Goal: Task Accomplishment & Management: Use online tool/utility

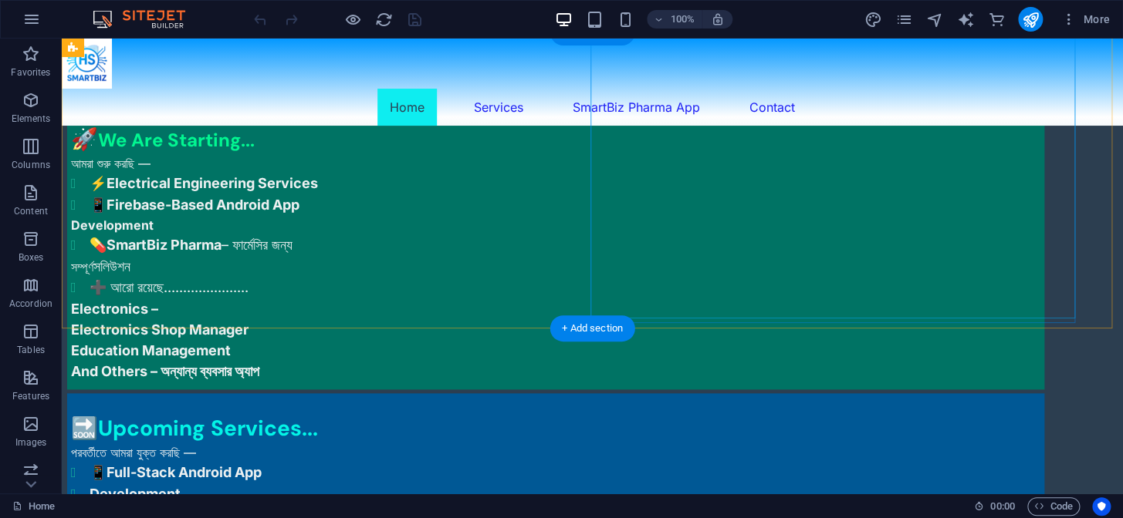
scroll to position [631, 0]
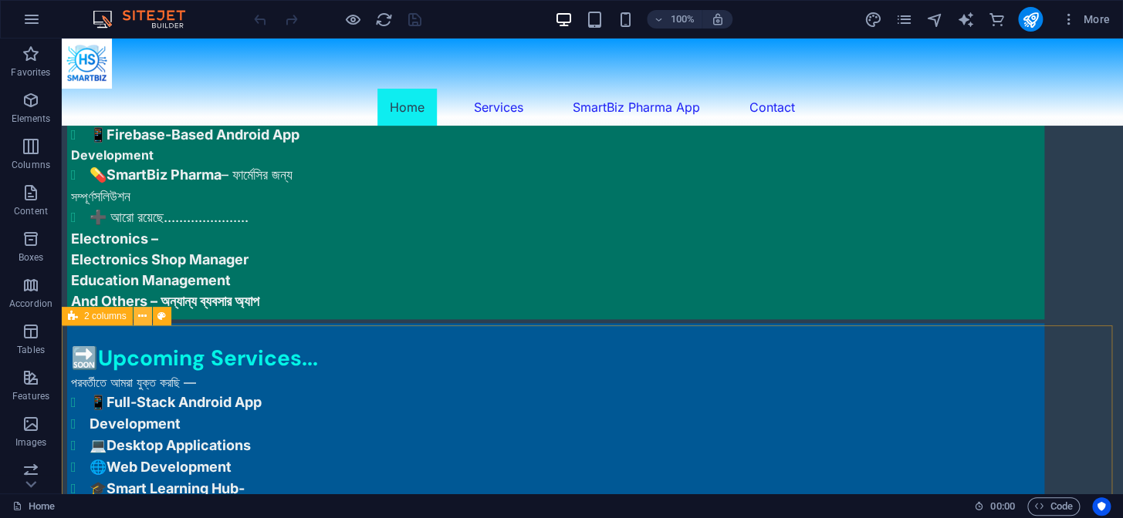
click at [141, 316] on icon at bounding box center [142, 317] width 8 height 16
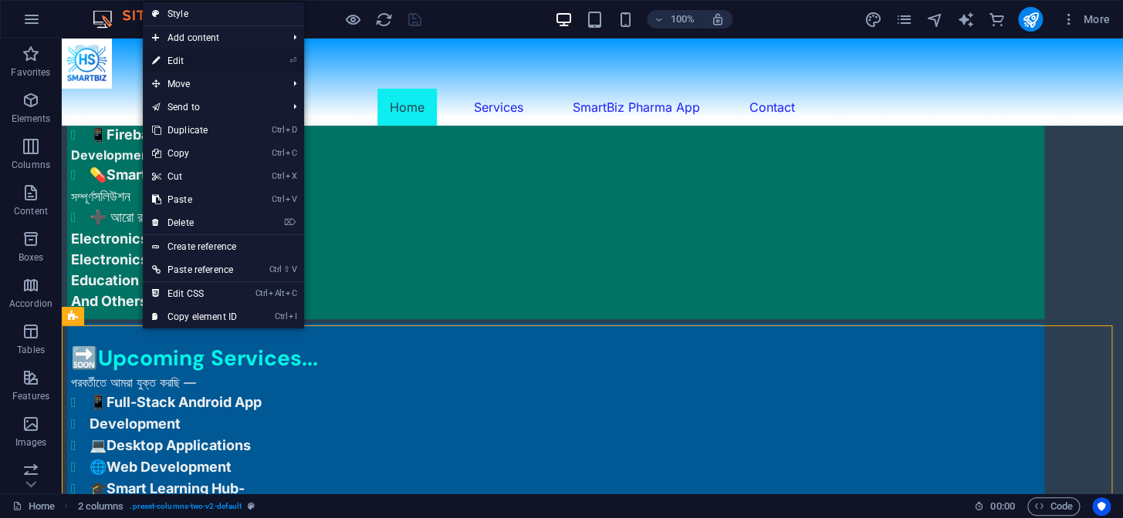
click at [169, 56] on link "⏎ Edit" at bounding box center [194, 60] width 103 height 23
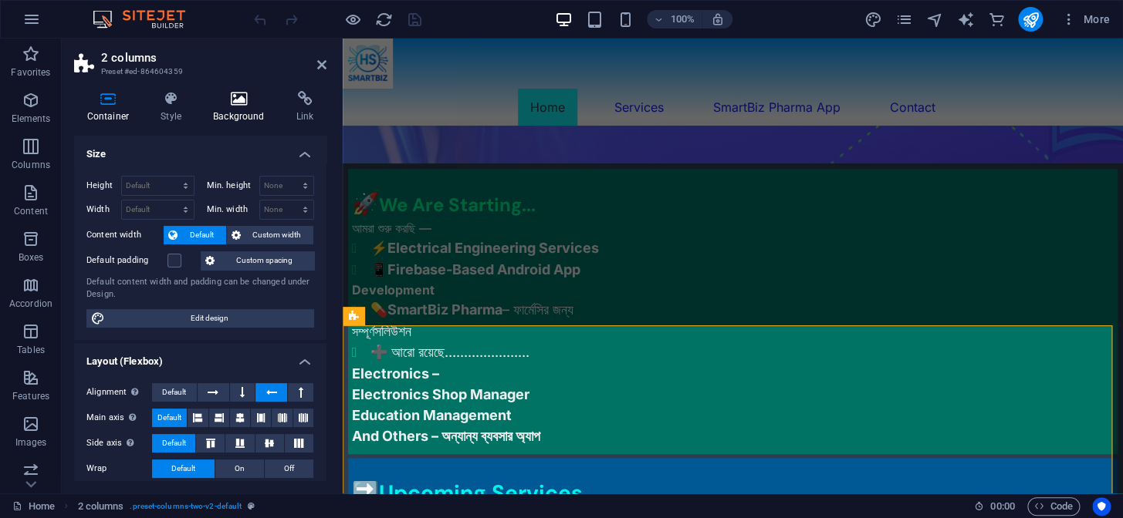
click at [236, 95] on icon at bounding box center [239, 98] width 77 height 15
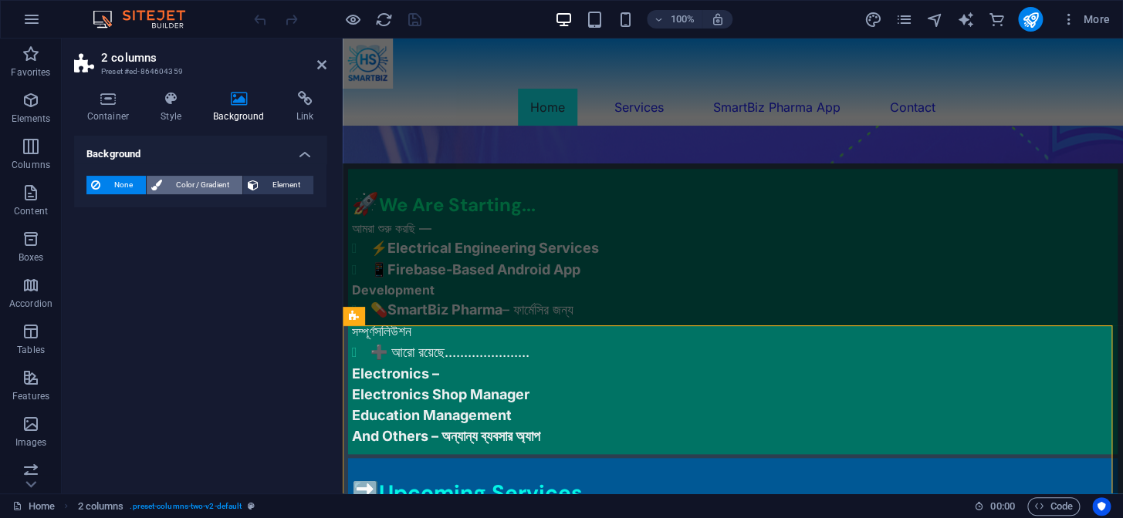
click at [214, 186] on span "Color / Gradient" at bounding box center [202, 185] width 71 height 19
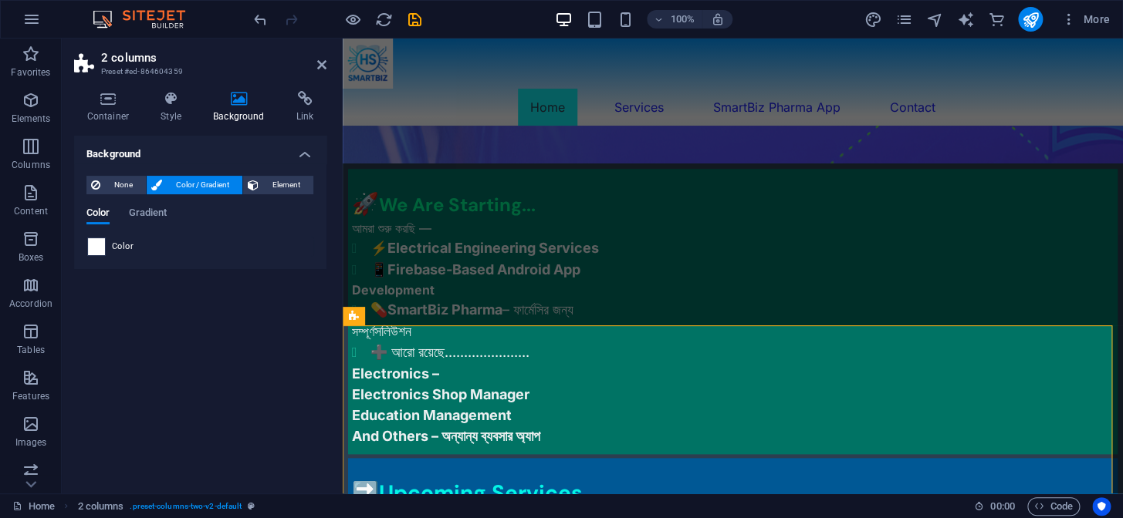
click at [98, 247] on span at bounding box center [96, 246] width 17 height 17
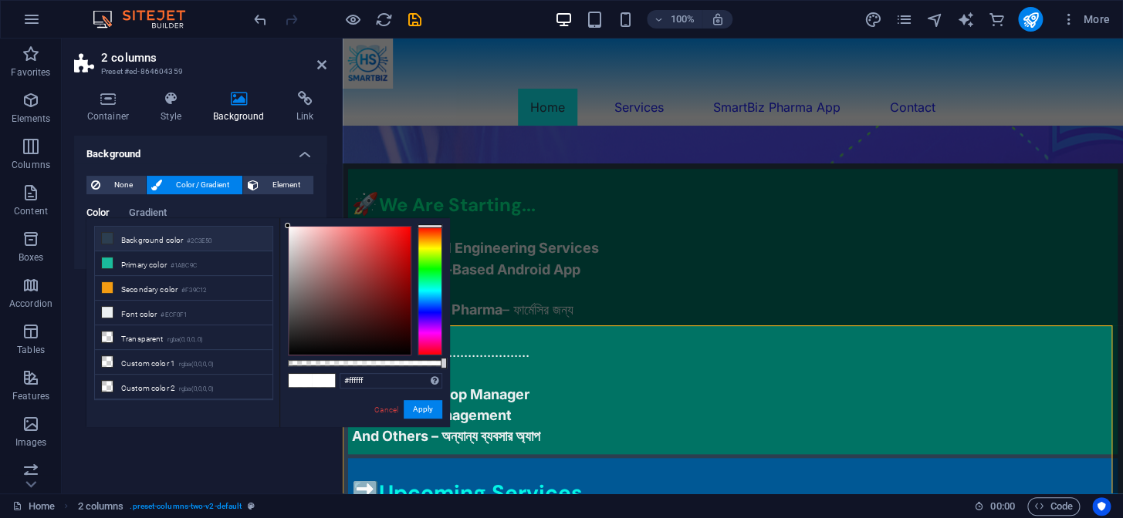
click at [110, 241] on icon at bounding box center [107, 238] width 11 height 11
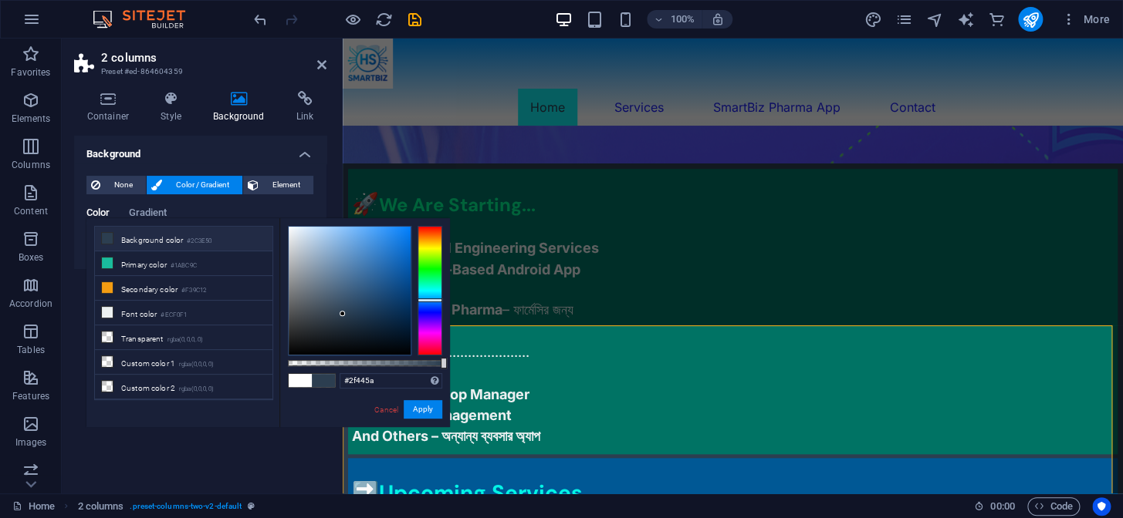
click at [346, 309] on div at bounding box center [350, 291] width 122 height 128
click at [346, 296] on div at bounding box center [350, 291] width 122 height 128
click at [347, 287] on div at bounding box center [350, 291] width 122 height 128
drag, startPoint x: 347, startPoint y: 287, endPoint x: 347, endPoint y: 305, distance: 17.7
click at [347, 304] on div at bounding box center [346, 301] width 5 height 5
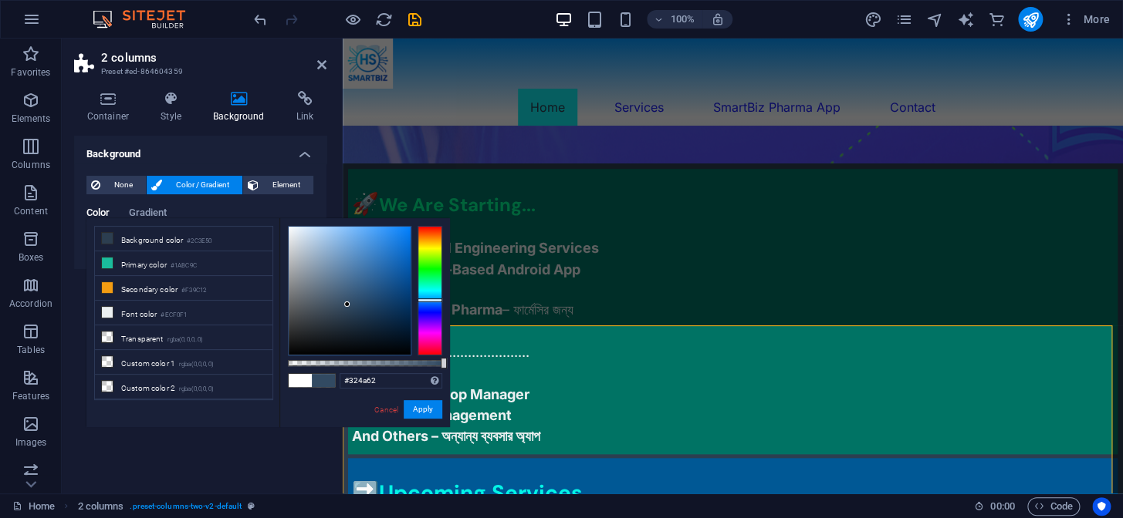
click at [347, 305] on div at bounding box center [346, 304] width 5 height 5
click at [347, 285] on div at bounding box center [350, 291] width 122 height 128
click at [352, 270] on div at bounding box center [350, 291] width 122 height 128
click at [352, 289] on div at bounding box center [350, 291] width 122 height 128
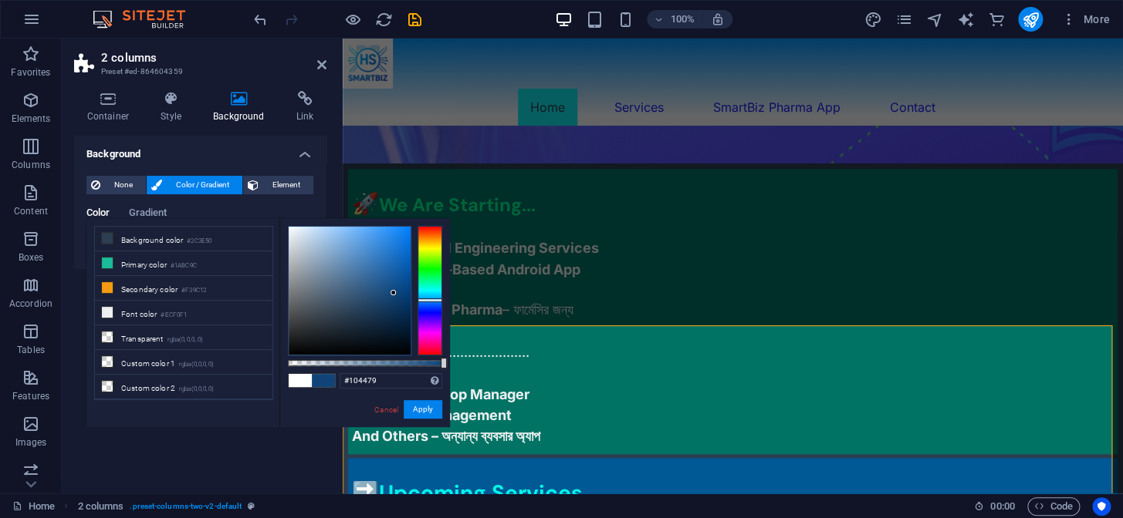
drag, startPoint x: 352, startPoint y: 289, endPoint x: 393, endPoint y: 293, distance: 41.9
click at [393, 293] on div at bounding box center [392, 292] width 5 height 5
click at [336, 299] on div at bounding box center [350, 291] width 122 height 128
click at [339, 323] on div at bounding box center [350, 291] width 122 height 128
click at [125, 239] on li "Background color #2C3E50" at bounding box center [183, 239] width 177 height 25
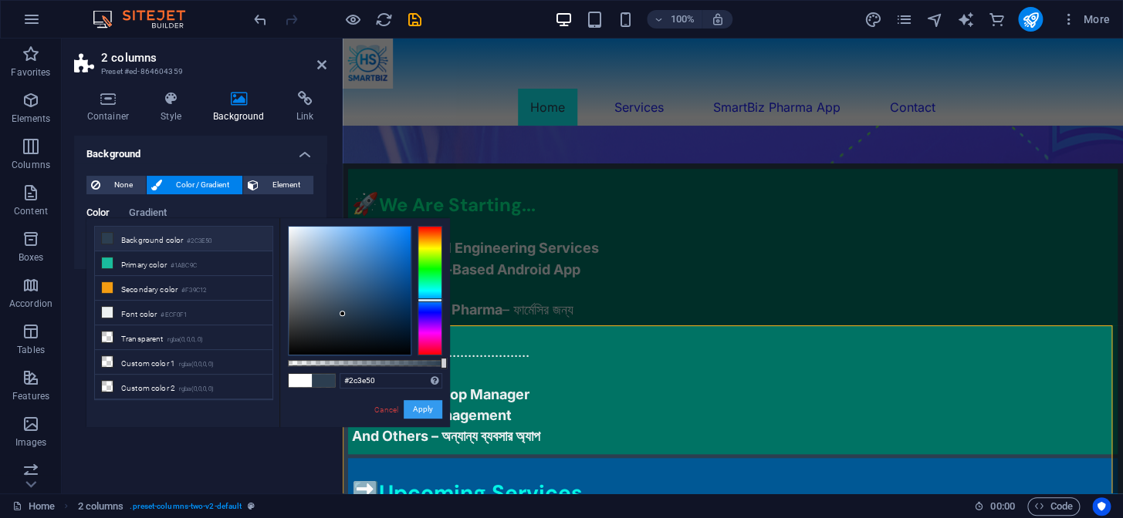
click at [420, 409] on button "Apply" at bounding box center [423, 409] width 39 height 19
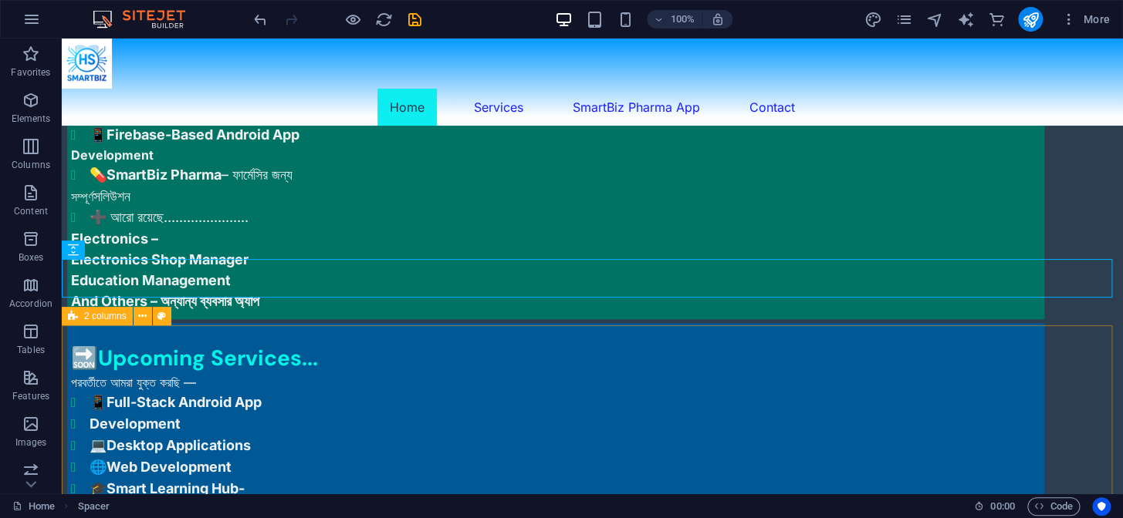
click at [86, 319] on span "2 columns" at bounding box center [105, 316] width 42 height 9
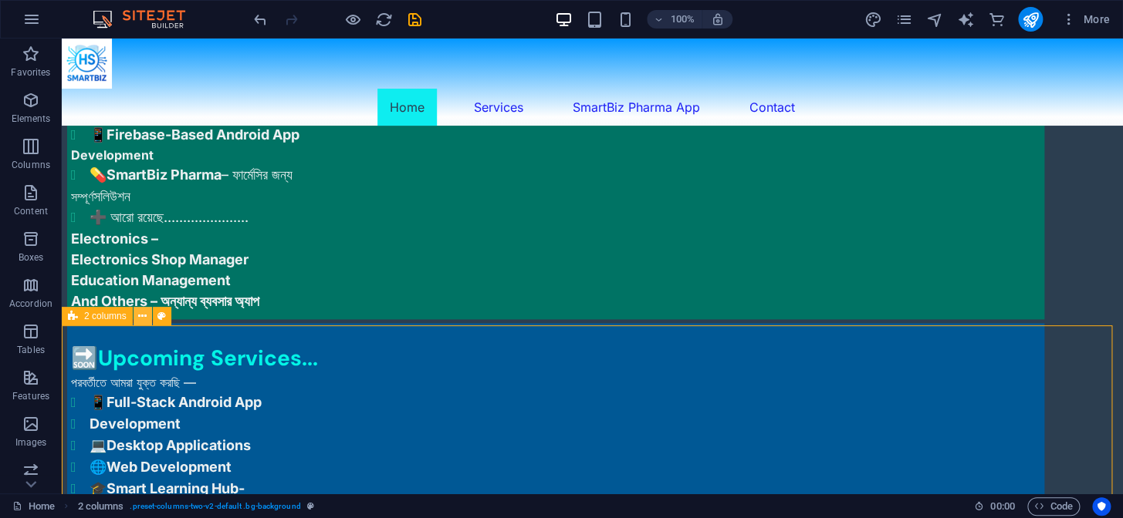
click at [138, 320] on icon at bounding box center [142, 317] width 8 height 16
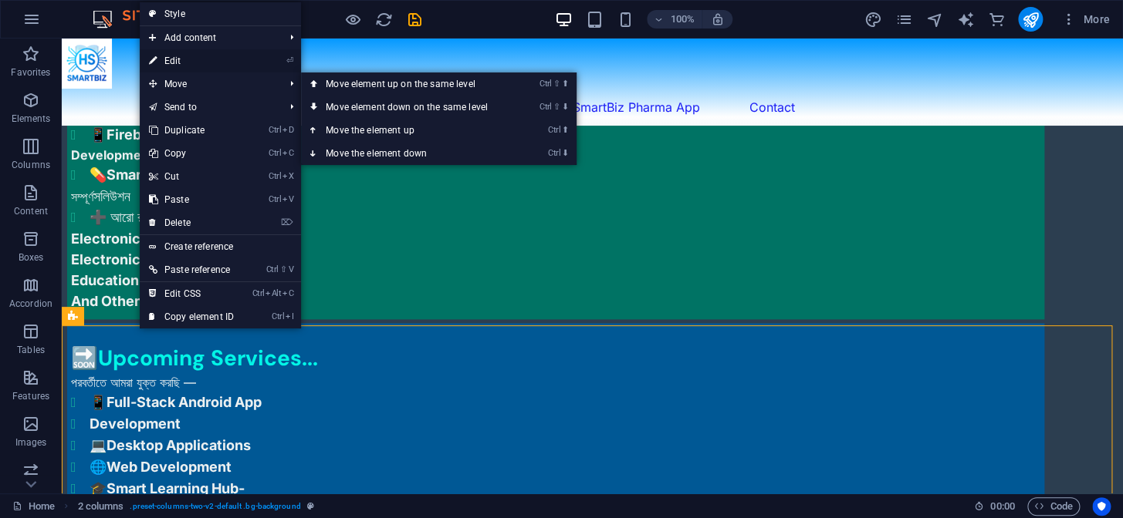
click at [165, 55] on link "⏎ Edit" at bounding box center [191, 60] width 103 height 23
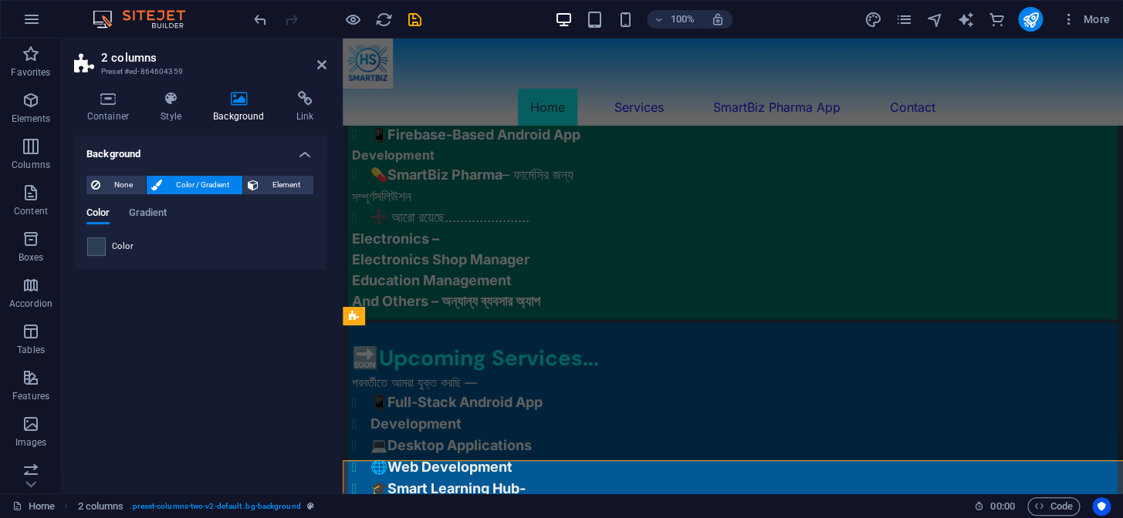
scroll to position [496, 0]
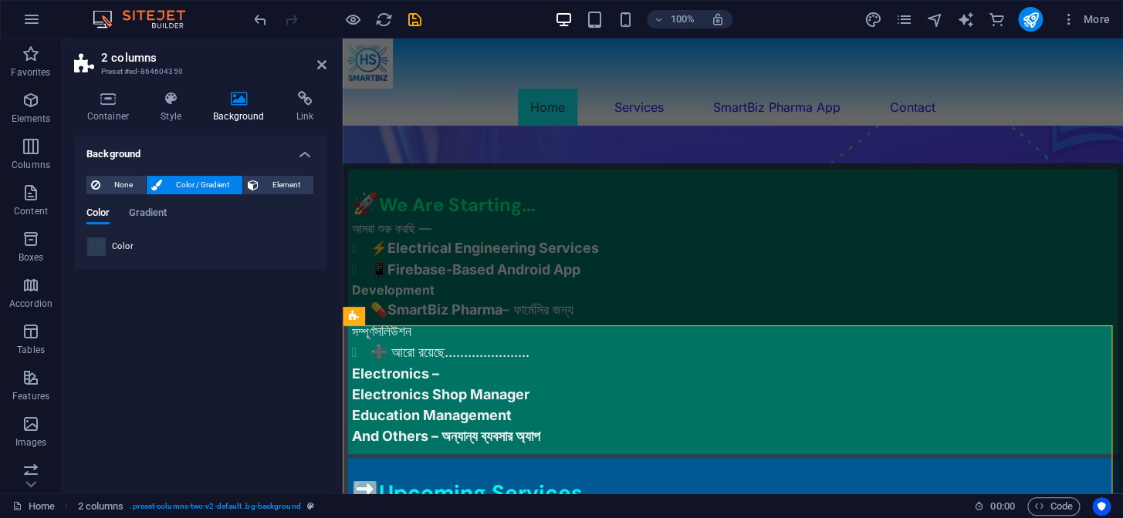
click at [96, 249] on span at bounding box center [96, 246] width 17 height 17
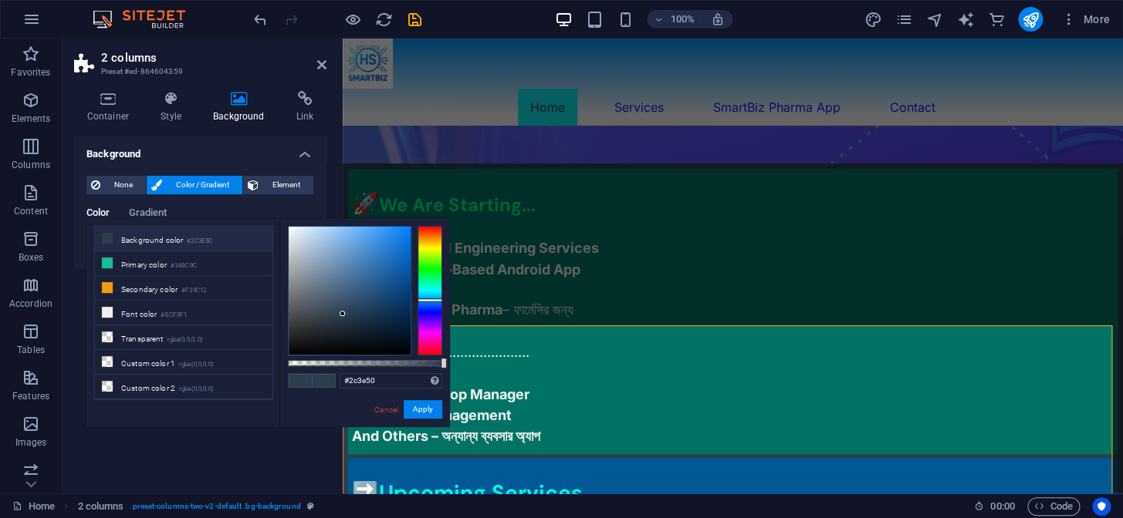
type input "#1b3e62"
click at [377, 305] on div at bounding box center [350, 291] width 122 height 128
click at [345, 311] on div at bounding box center [341, 313] width 5 height 5
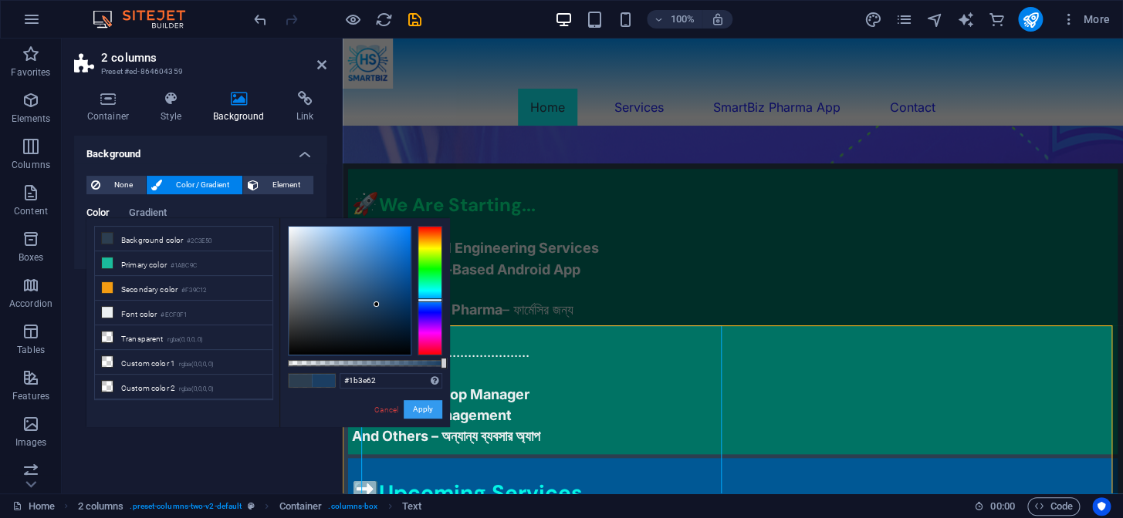
click at [409, 408] on button "Apply" at bounding box center [423, 409] width 39 height 19
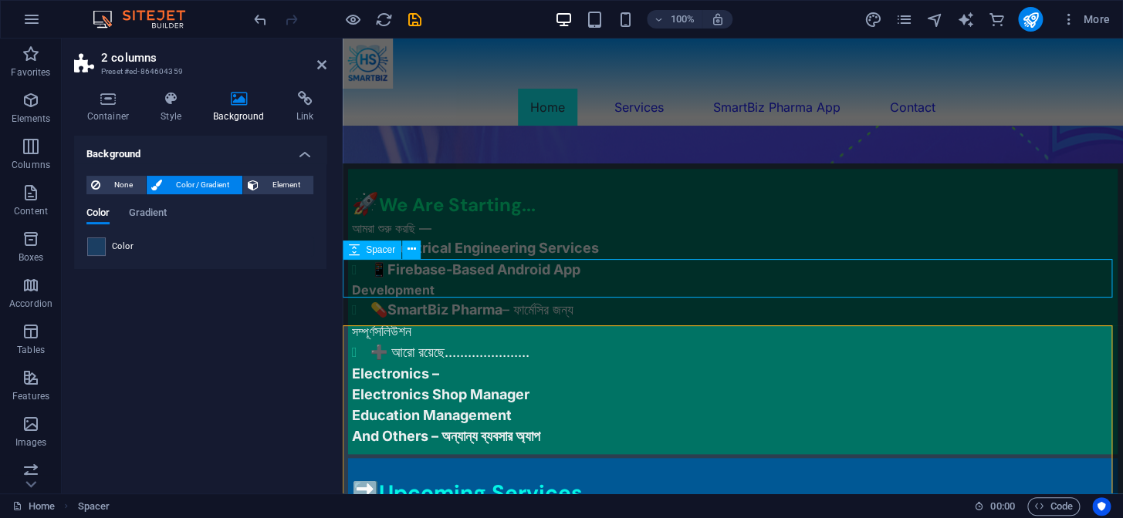
scroll to position [631, 0]
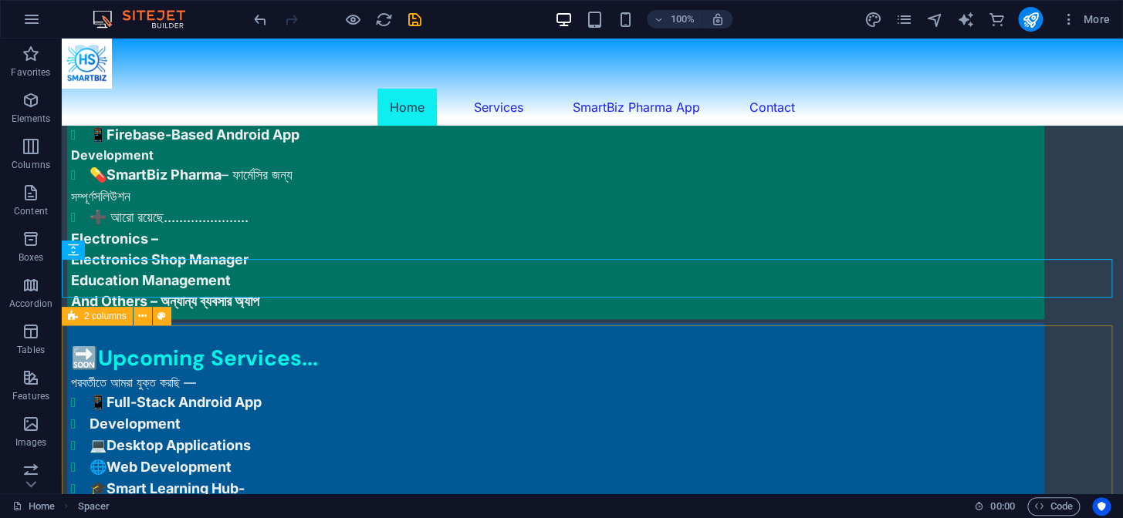
click at [103, 317] on span "2 columns" at bounding box center [105, 316] width 42 height 9
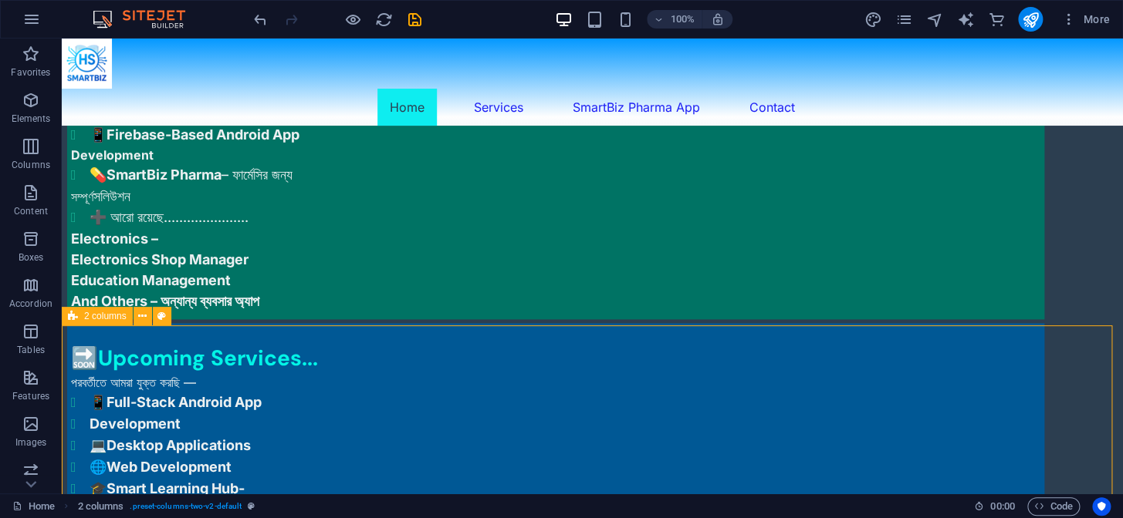
click at [103, 317] on span "2 columns" at bounding box center [105, 316] width 42 height 9
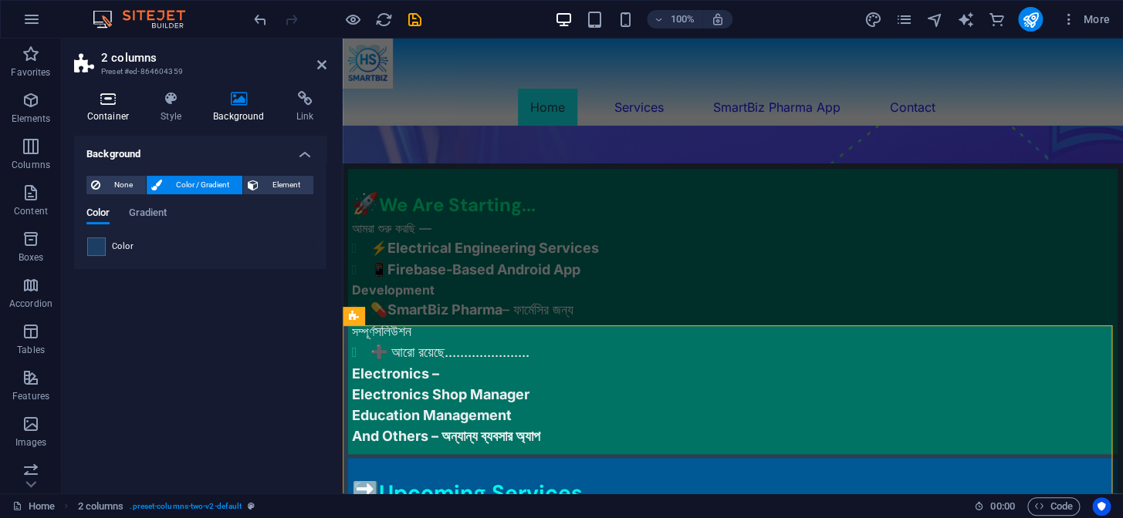
click at [120, 108] on h4 "Container" at bounding box center [111, 107] width 74 height 32
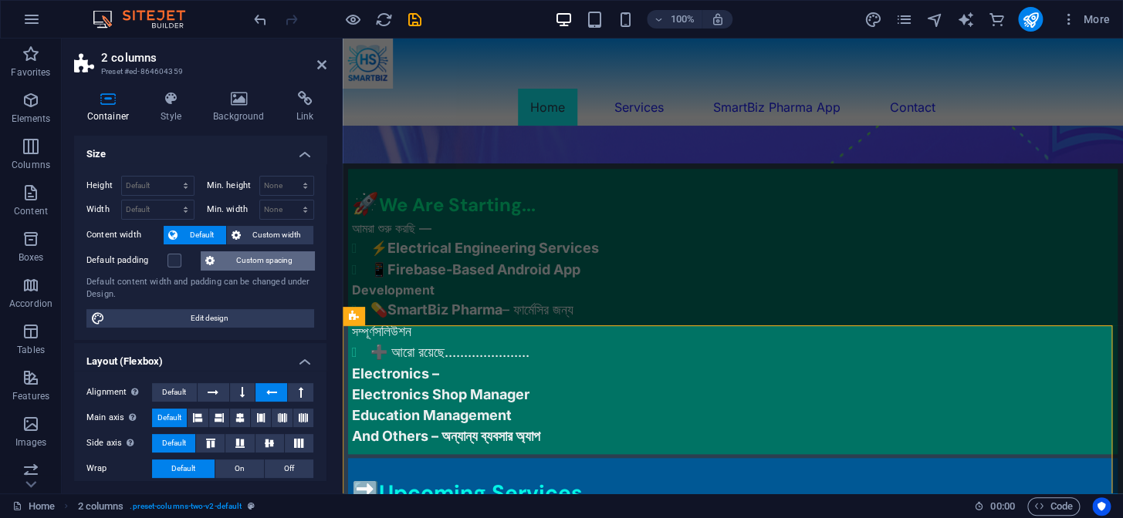
click at [248, 259] on span "Custom spacing" at bounding box center [264, 261] width 90 height 19
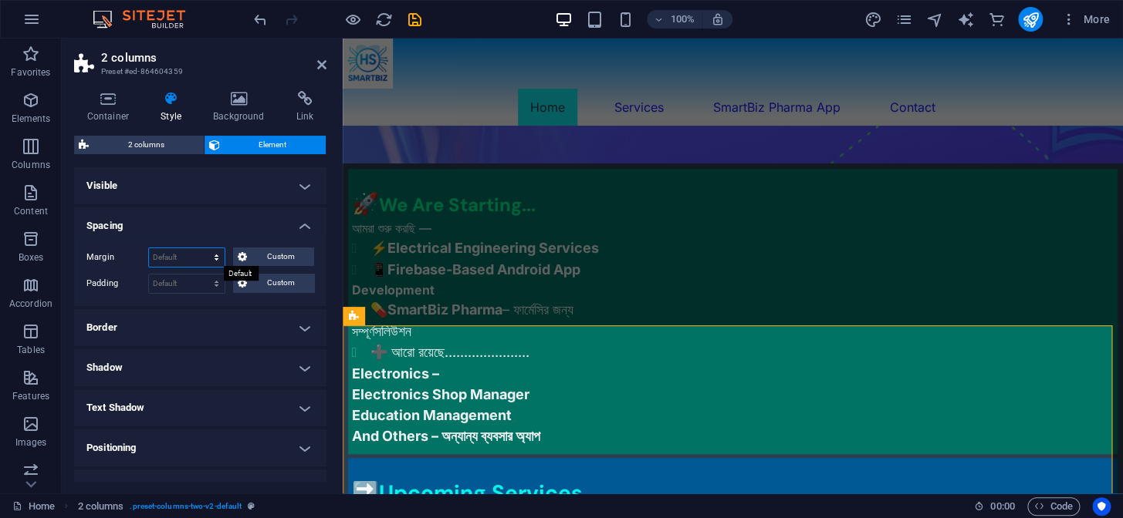
click at [179, 256] on select "Default auto px % rem vw vh Custom" at bounding box center [187, 257] width 76 height 19
select select "px"
click at [201, 248] on select "Default auto px % rem vw vh Custom" at bounding box center [187, 257] width 76 height 19
type input "0"
click at [179, 275] on select "Default px rem % vh vw Custom" at bounding box center [187, 284] width 76 height 19
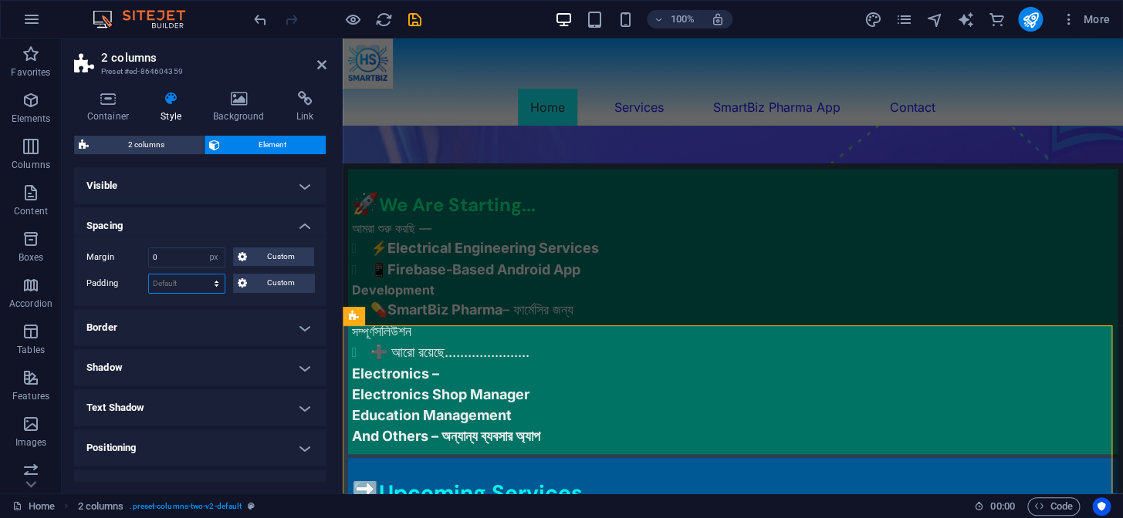
select select "px"
click at [201, 275] on select "Default px rem % vh vw Custom" at bounding box center [187, 284] width 76 height 19
type input "0"
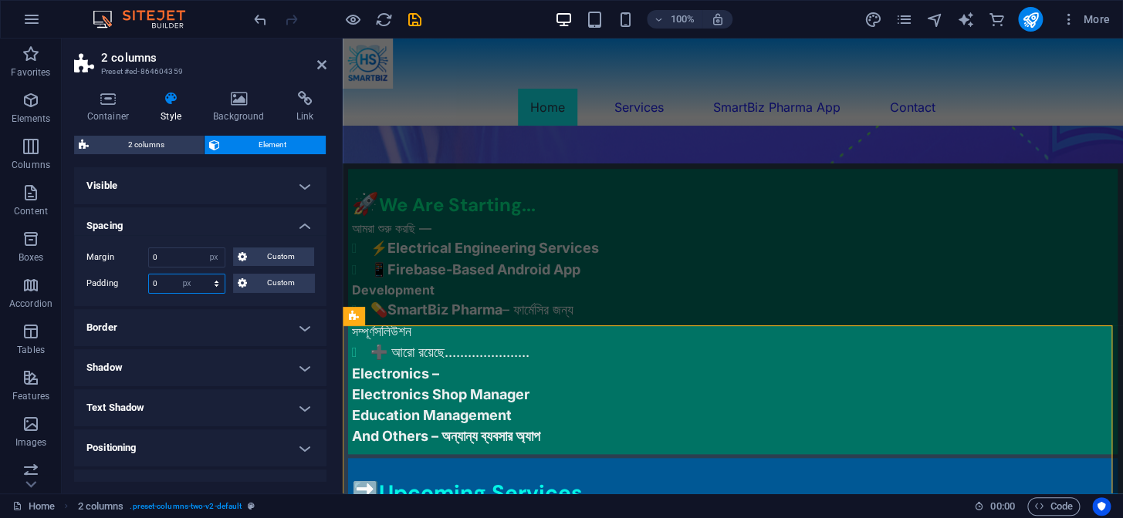
type input "0"
click at [269, 281] on span "Custom" at bounding box center [281, 283] width 58 height 19
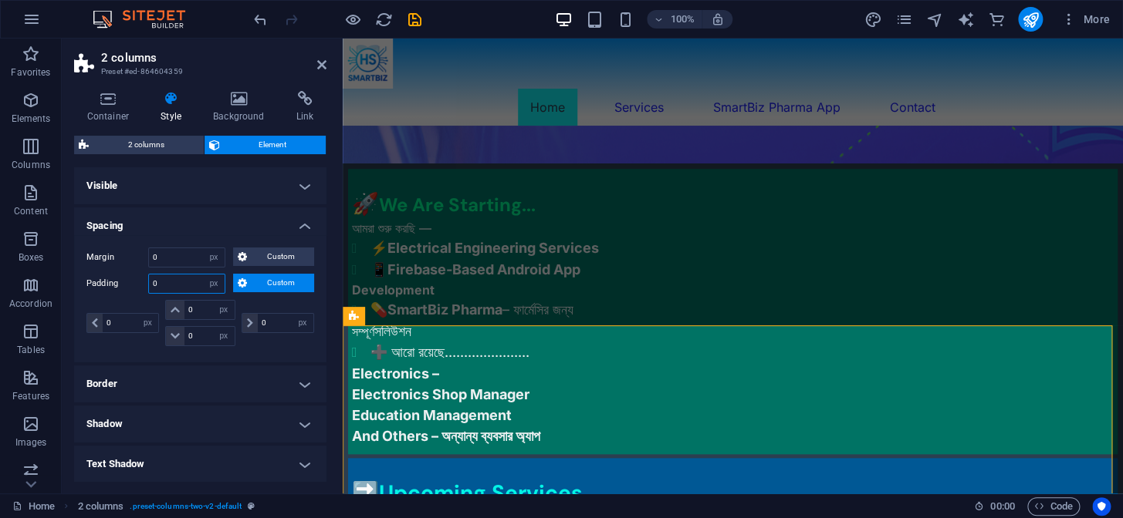
click at [177, 280] on input "0" at bounding box center [187, 284] width 76 height 19
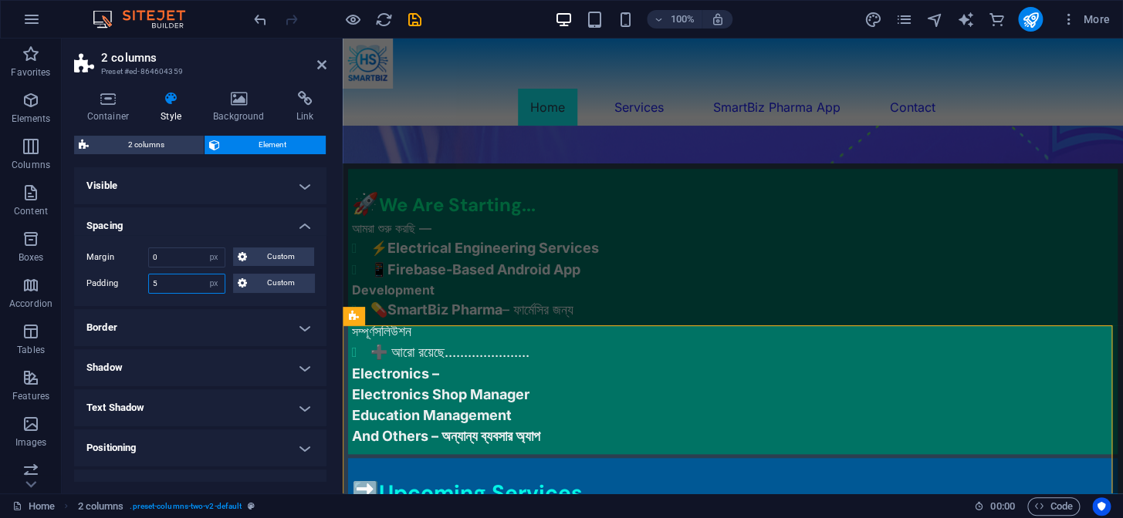
click at [176, 280] on input "5" at bounding box center [187, 284] width 76 height 19
type input "10"
click at [316, 67] on header "2 columns Preset #ed-864604359" at bounding box center [200, 59] width 252 height 40
click at [322, 63] on icon at bounding box center [321, 65] width 9 height 12
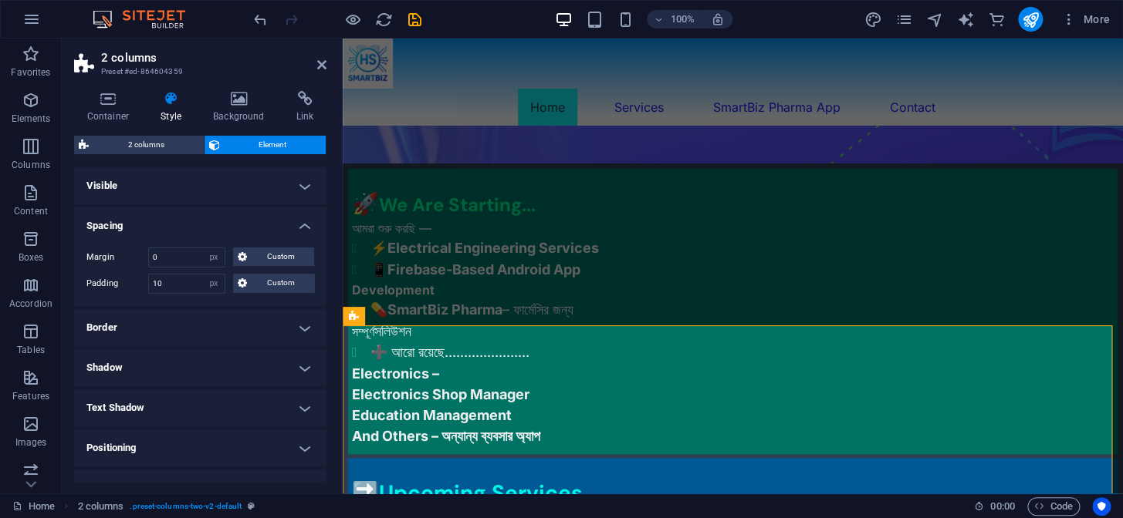
scroll to position [631, 0]
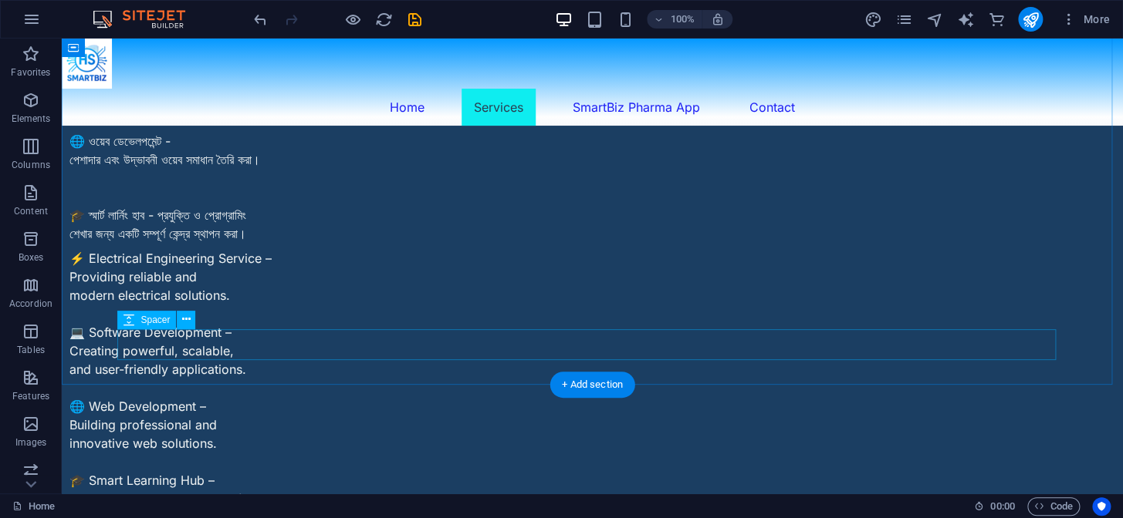
scroll to position [1415, 0]
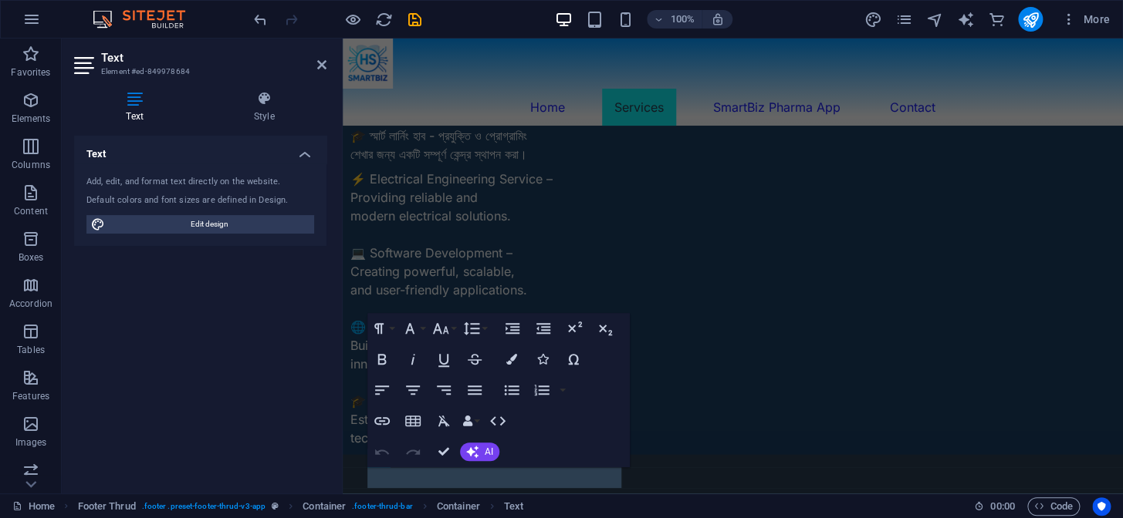
click at [168, 442] on div "Text Element #ed-849978684 Text Style Text Add, edit, and format text directly …" at bounding box center [592, 266] width 1061 height 455
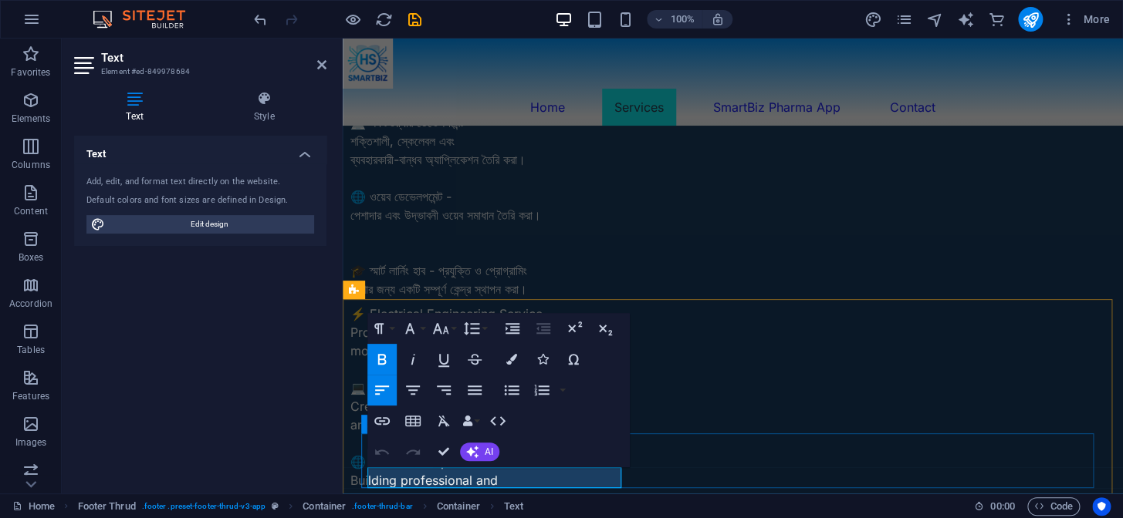
click at [506, 357] on icon "button" at bounding box center [511, 359] width 11 height 11
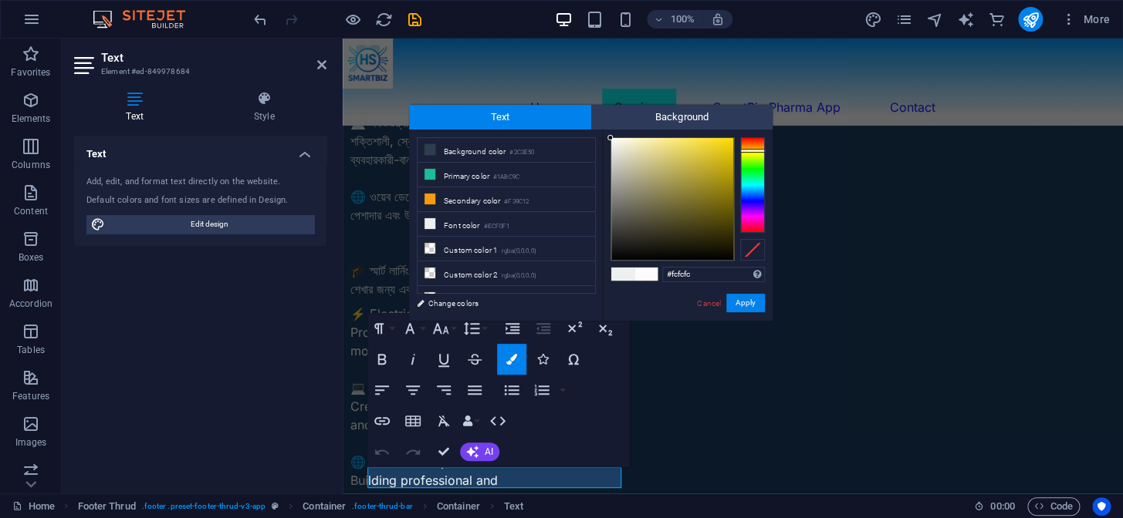
drag, startPoint x: 745, startPoint y: 183, endPoint x: 748, endPoint y: 150, distance: 32.6
click at [748, 150] on div at bounding box center [752, 185] width 25 height 96
click at [725, 156] on div at bounding box center [672, 199] width 122 height 122
type input "#bfa60b"
drag, startPoint x: 725, startPoint y: 156, endPoint x: 725, endPoint y: 167, distance: 11.6
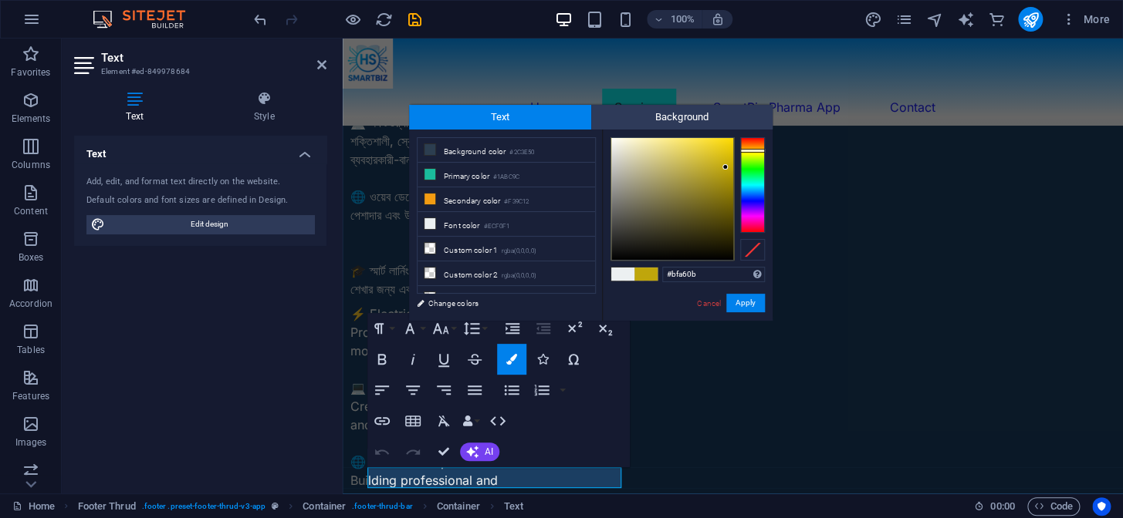
click at [725, 167] on div at bounding box center [724, 166] width 5 height 5
click at [744, 306] on button "Apply" at bounding box center [745, 303] width 39 height 19
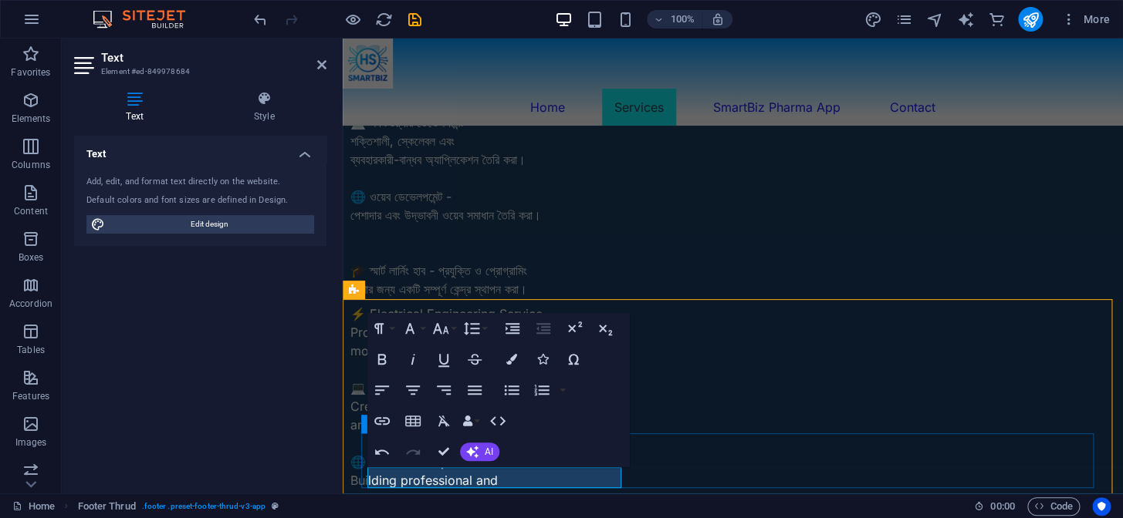
scroll to position [1415, 0]
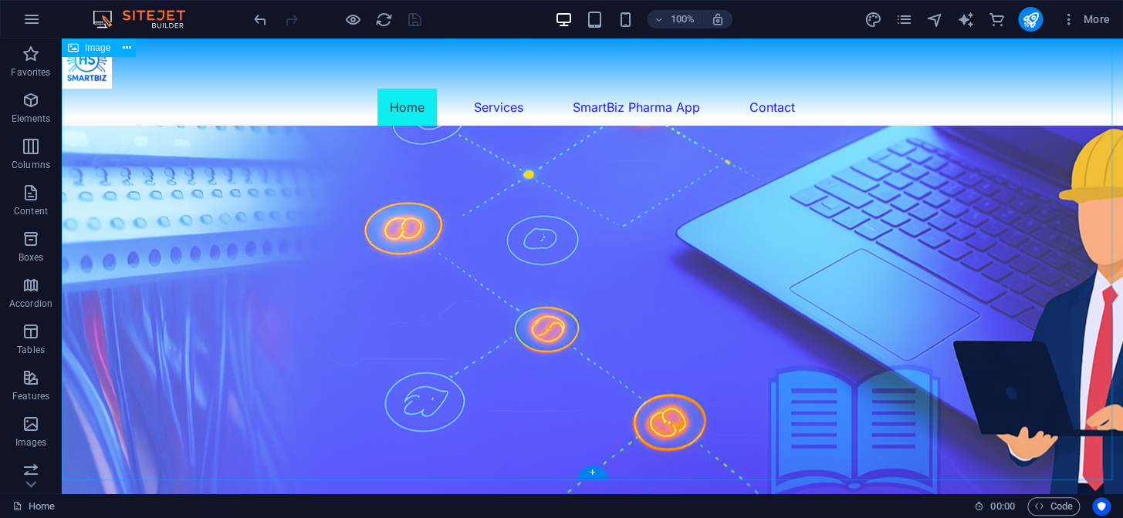
scroll to position [0, 0]
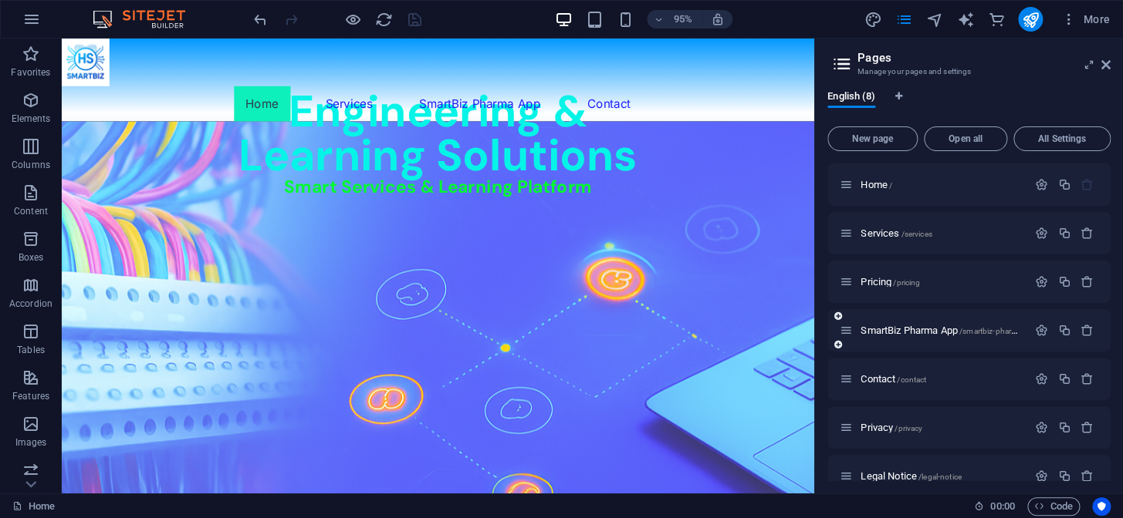
click at [910, 323] on div "SmartBiz Pharma App /smartbiz-pharma-app" at bounding box center [932, 331] width 187 height 18
click at [910, 328] on span "SmartBiz Pharma App /smartbiz-pharma-app" at bounding box center [948, 331] width 177 height 12
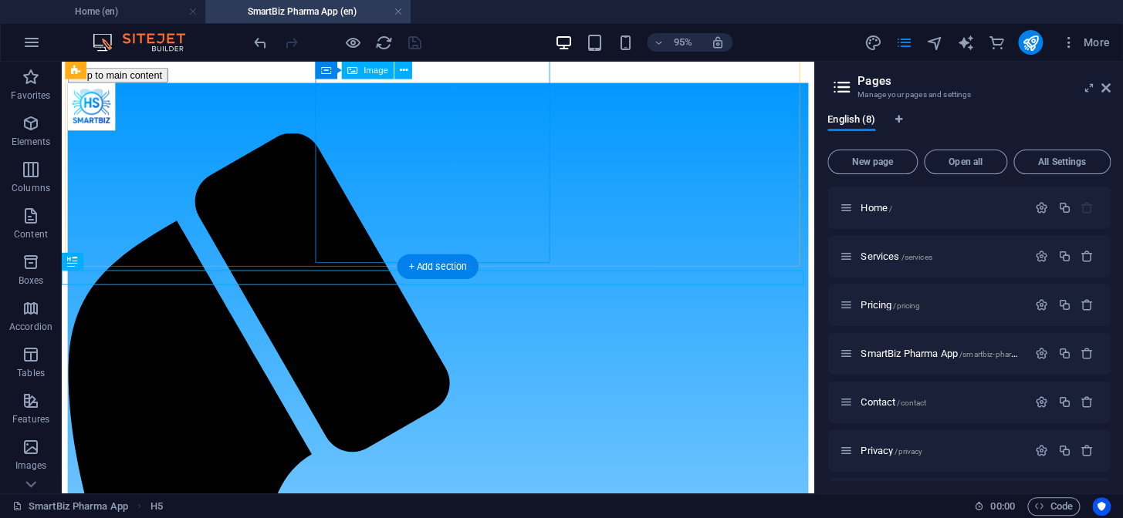
scroll to position [1185, 0]
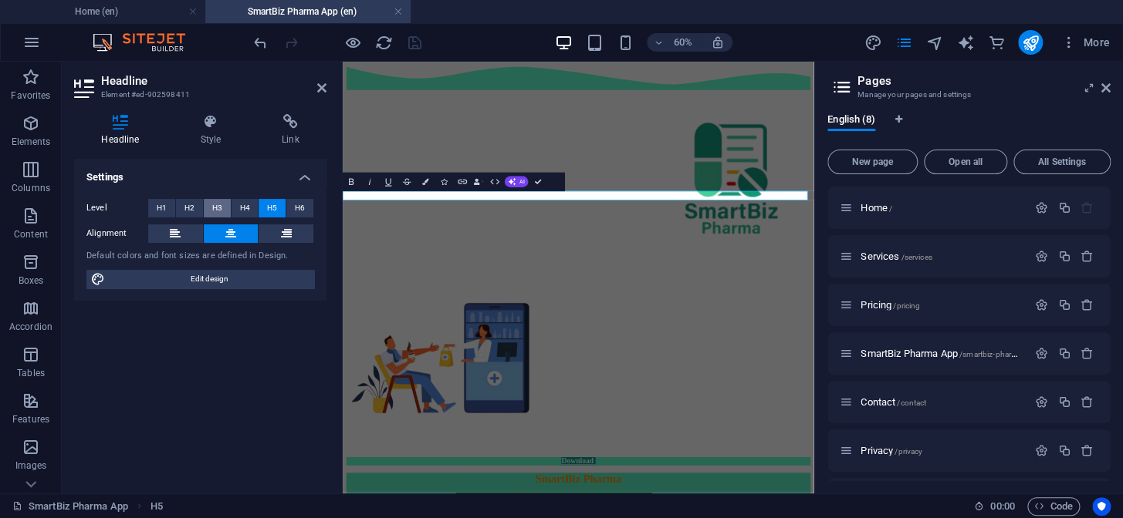
click at [221, 208] on span "H3" at bounding box center [217, 208] width 10 height 19
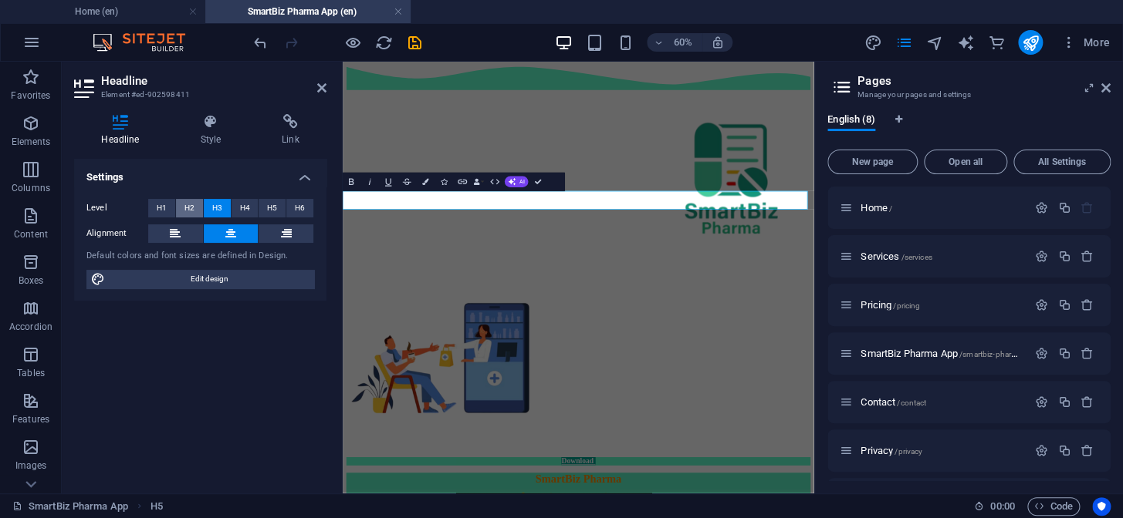
click at [192, 207] on span "H2" at bounding box center [189, 208] width 10 height 19
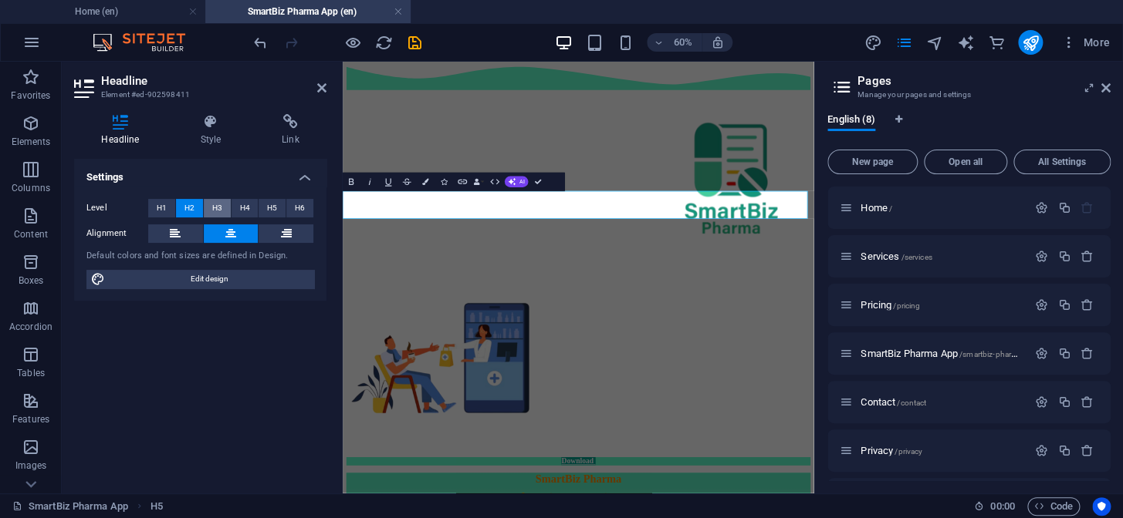
click at [215, 203] on span "H3" at bounding box center [217, 208] width 10 height 19
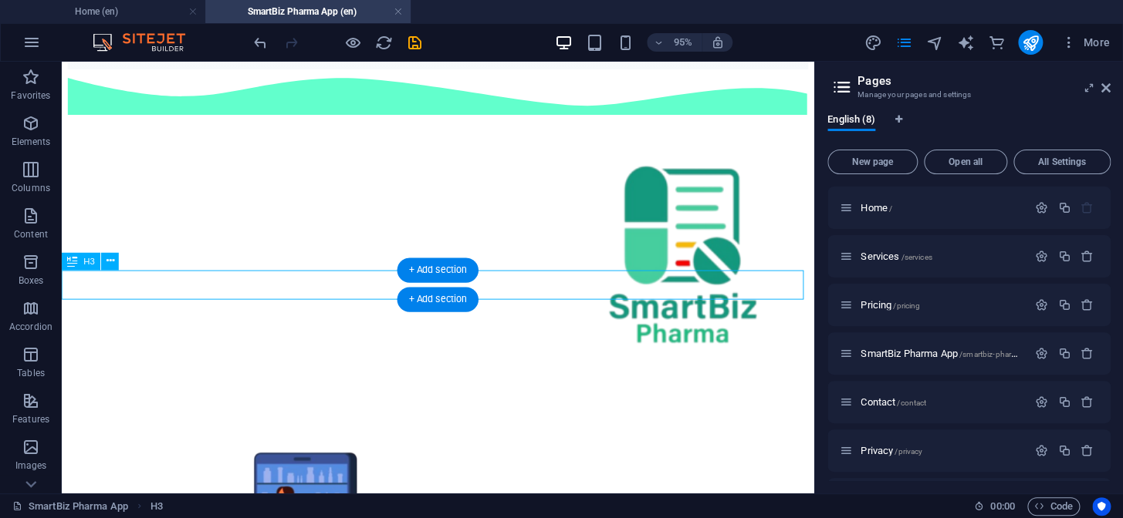
click at [417, 301] on div "+ Add section" at bounding box center [437, 299] width 81 height 25
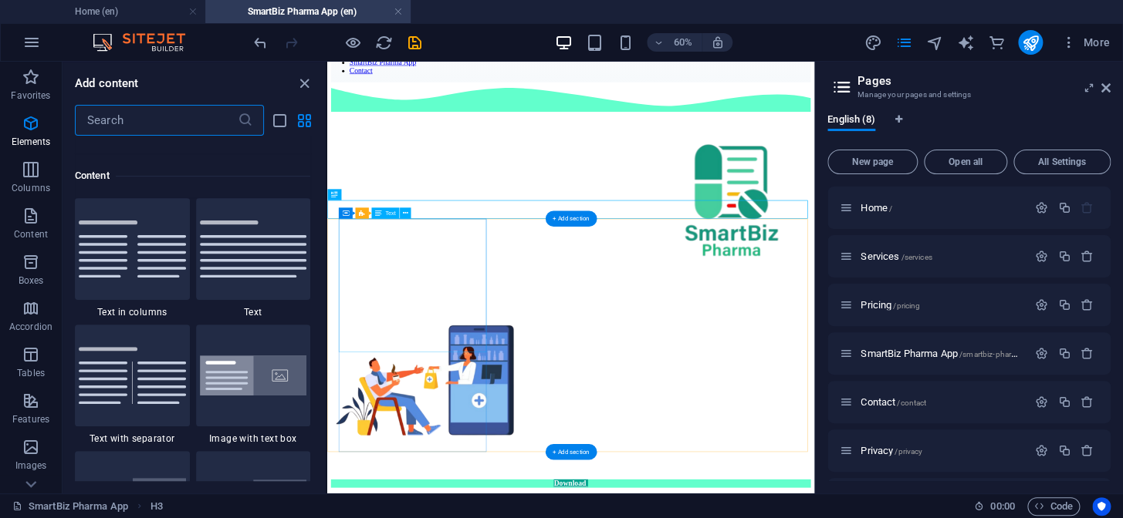
scroll to position [2699, 0]
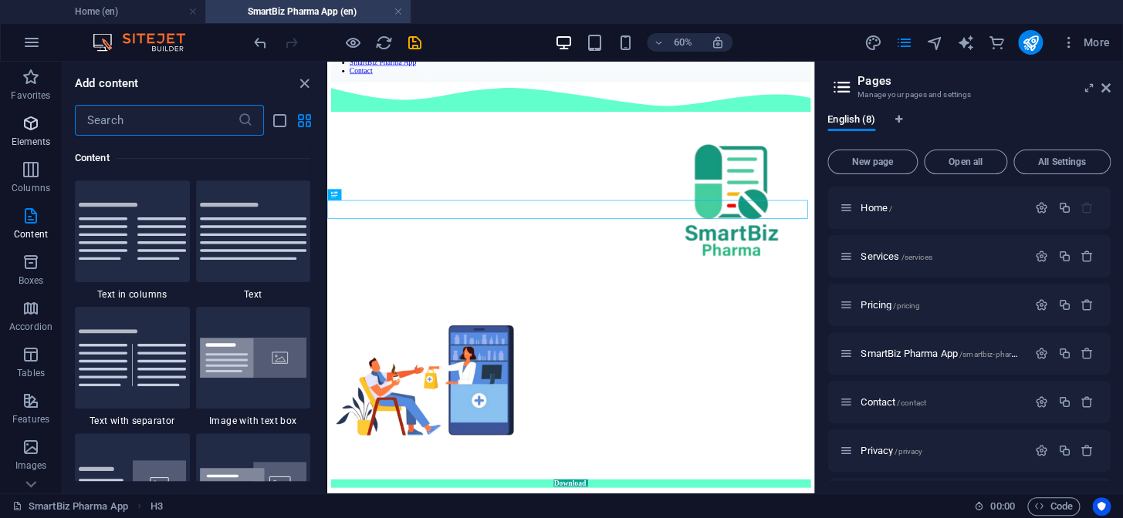
click at [40, 133] on span "Elements" at bounding box center [31, 132] width 62 height 37
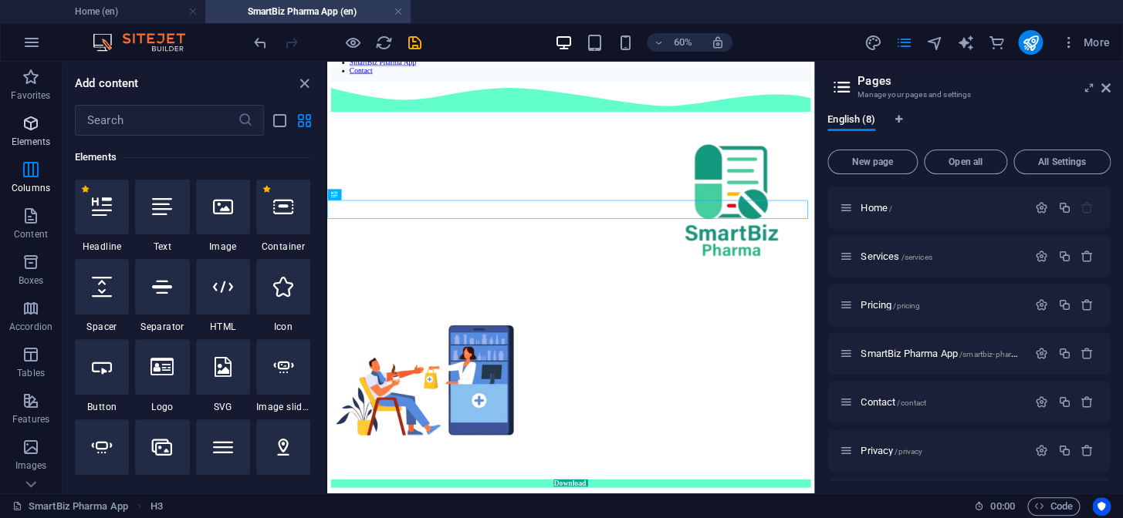
scroll to position [164, 0]
click at [100, 288] on icon at bounding box center [102, 289] width 20 height 20
select select "px"
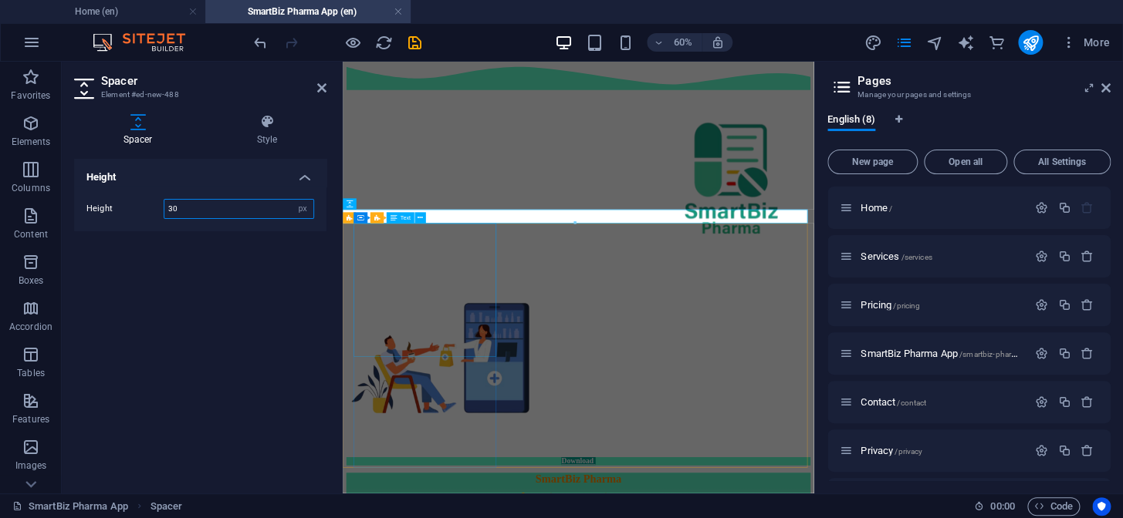
type input "30"
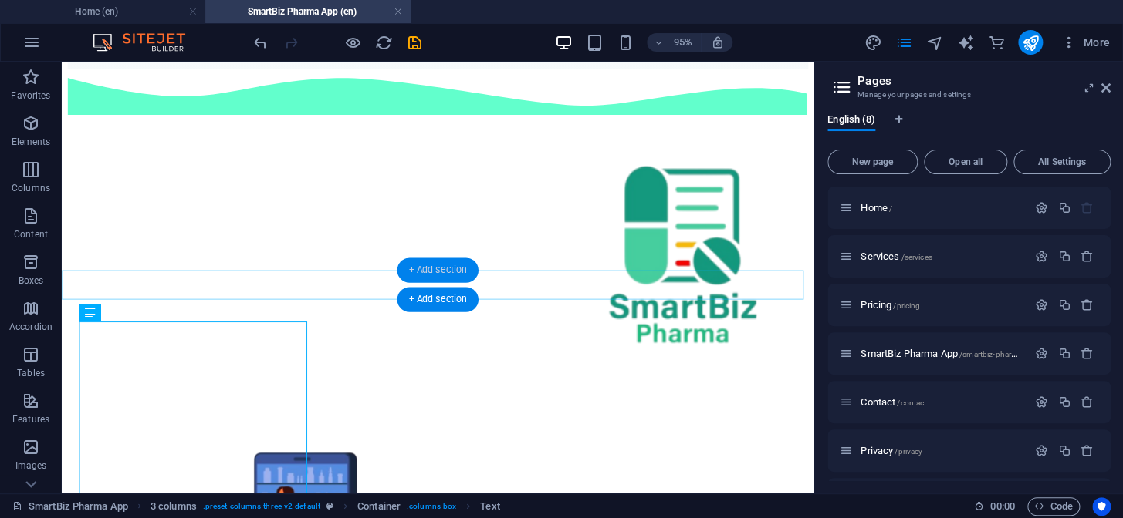
click at [414, 268] on div "+ Add section" at bounding box center [437, 270] width 81 height 25
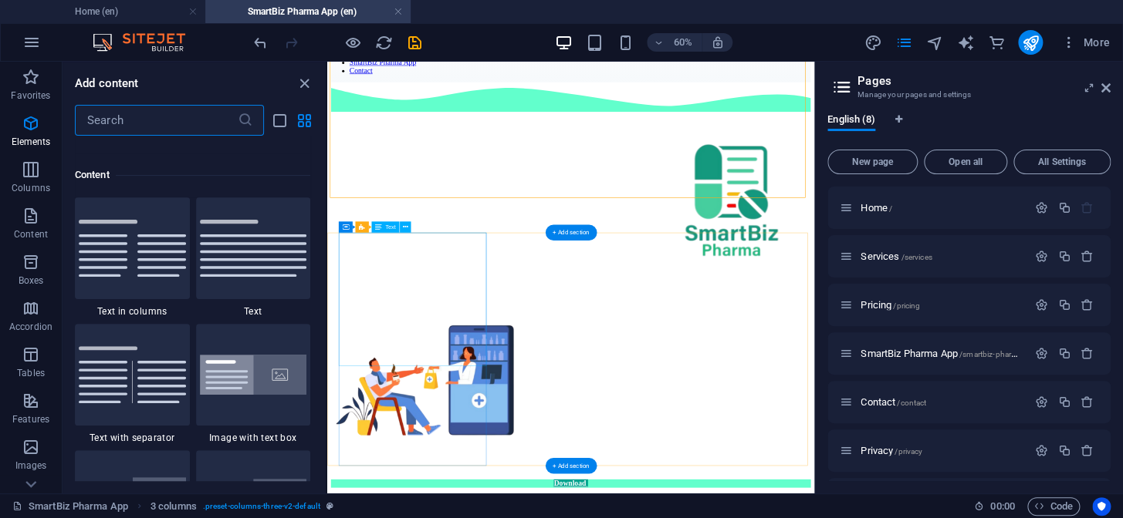
scroll to position [2699, 0]
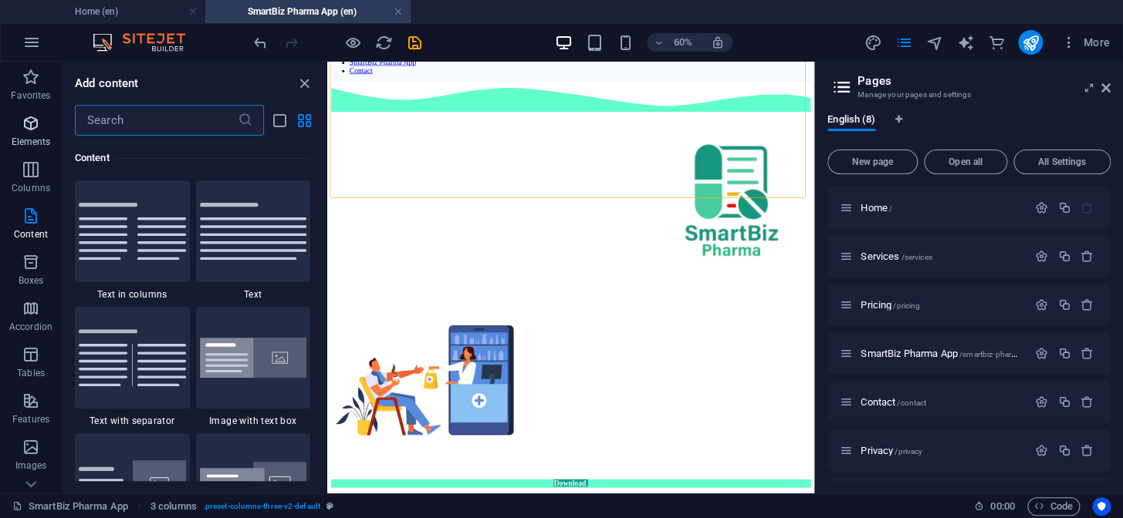
click at [36, 130] on icon "button" at bounding box center [31, 123] width 19 height 19
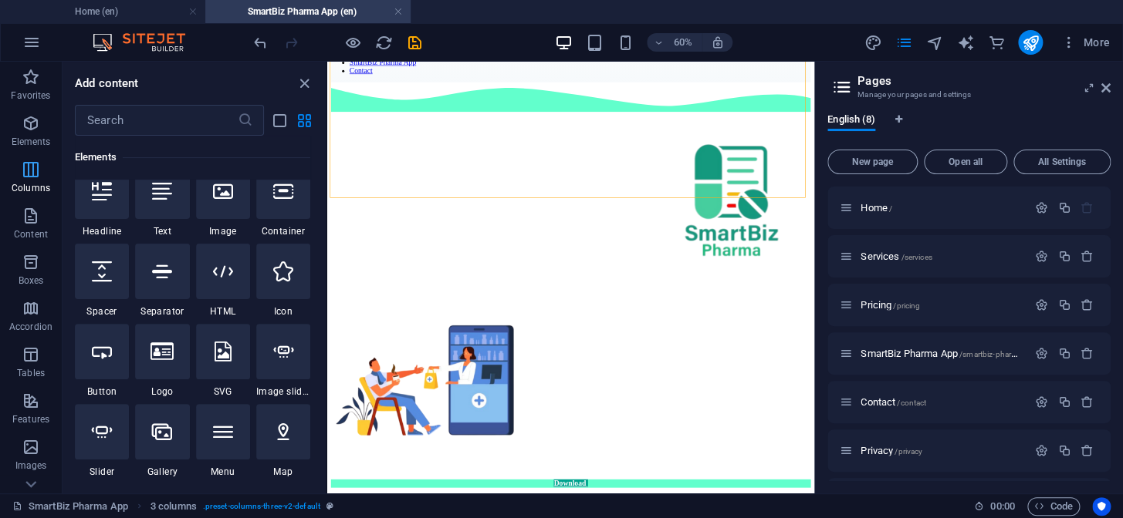
scroll to position [164, 0]
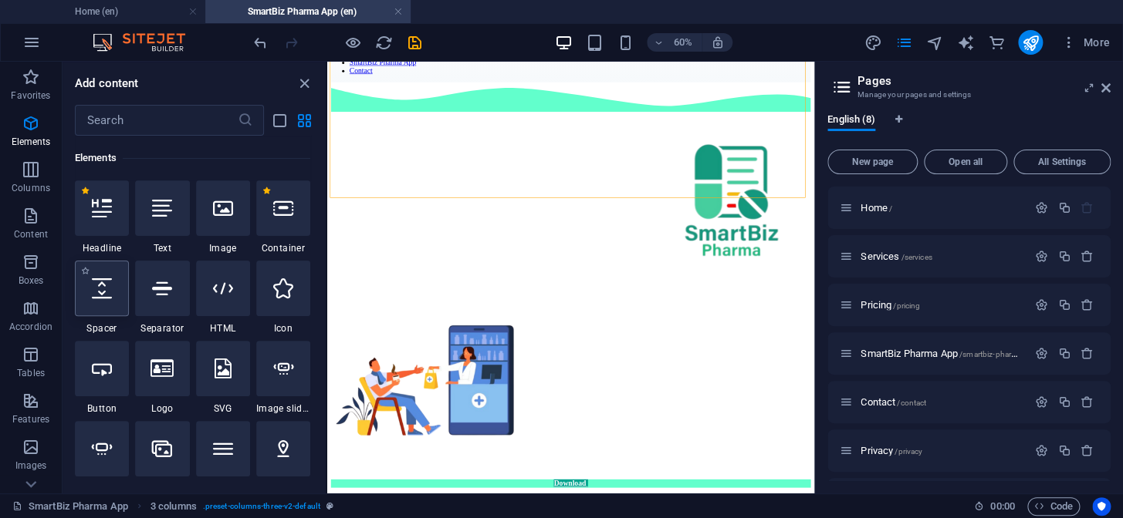
click at [103, 293] on icon at bounding box center [102, 289] width 20 height 20
select select "px"
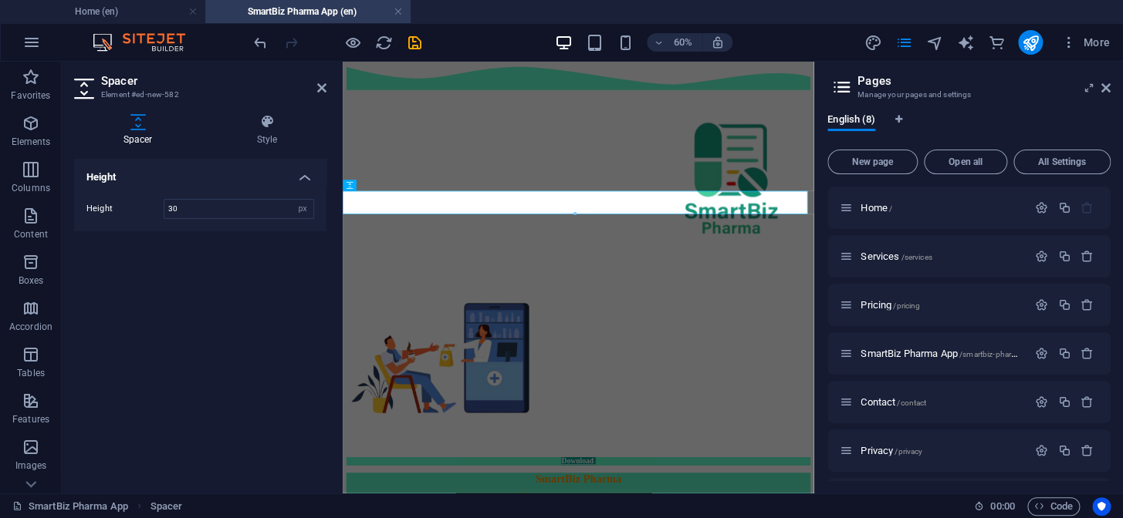
type input "30"
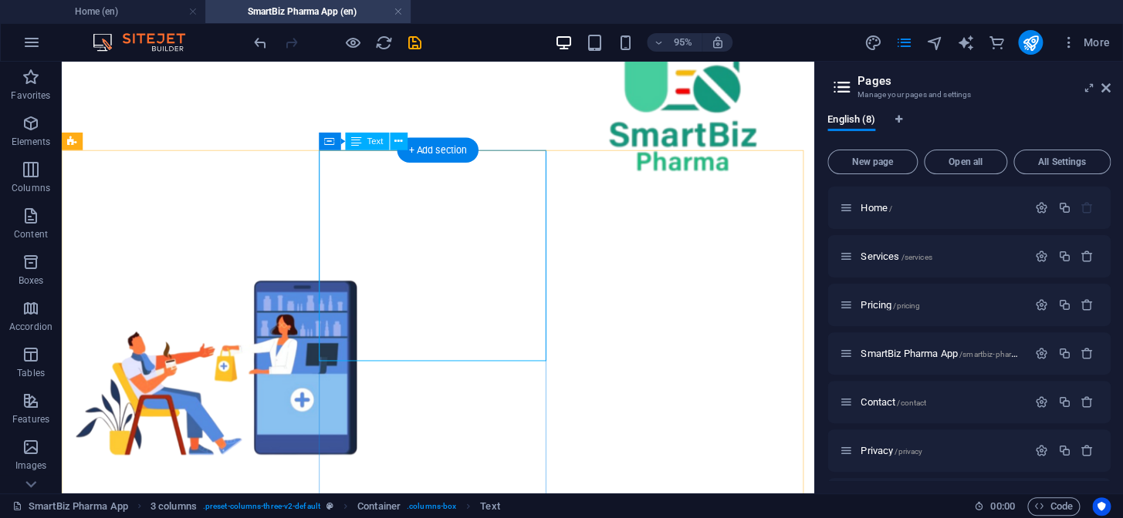
scroll to position [1396, 0]
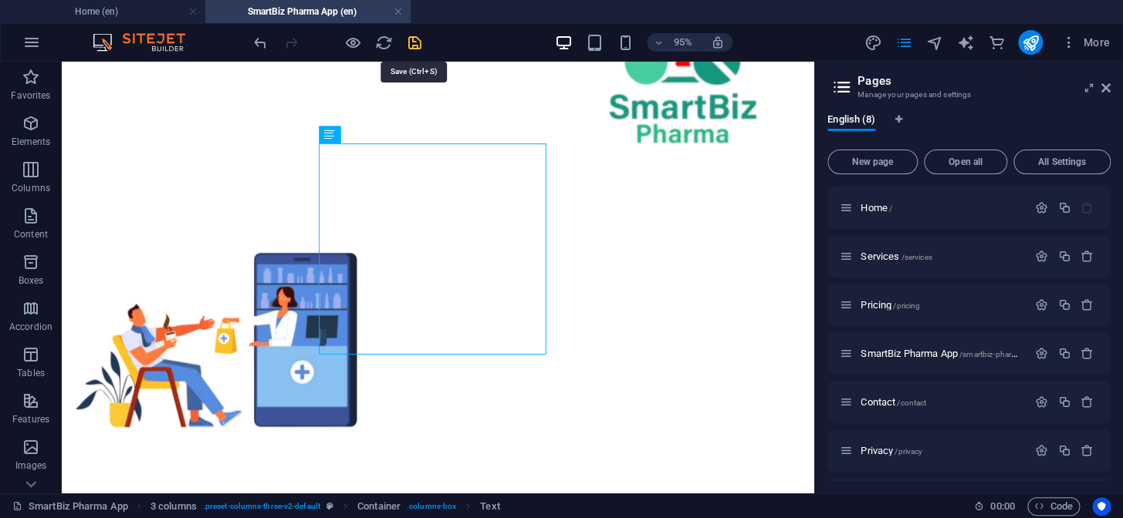
click at [415, 43] on icon "save" at bounding box center [415, 43] width 18 height 18
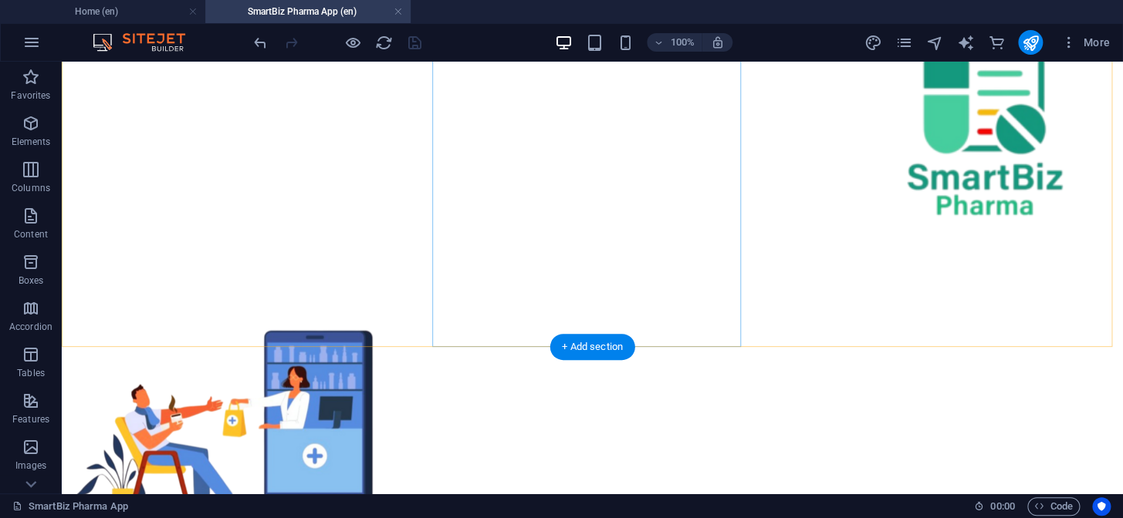
scroll to position [1720, 0]
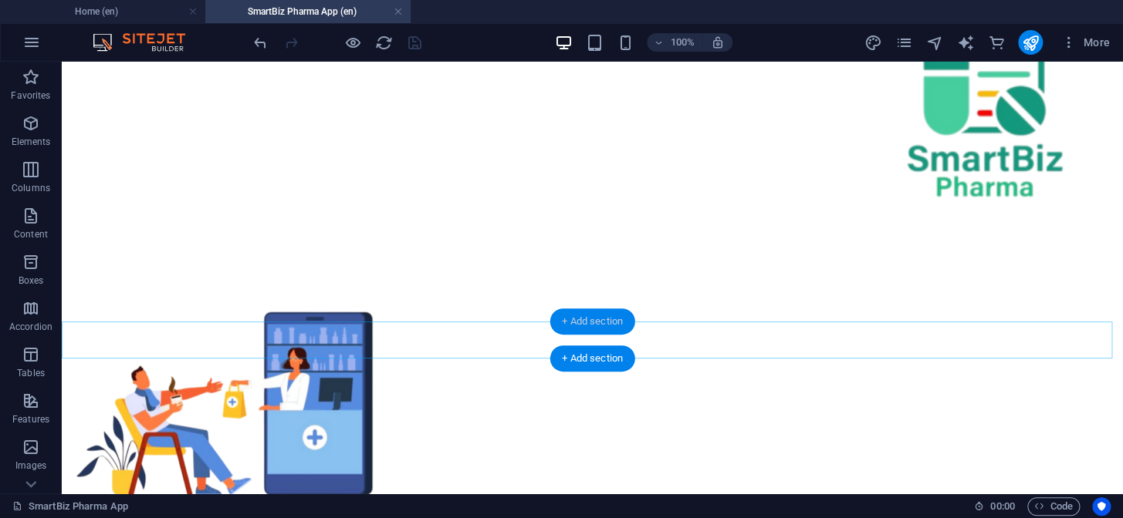
click at [571, 316] on div "+ Add section" at bounding box center [592, 322] width 86 height 26
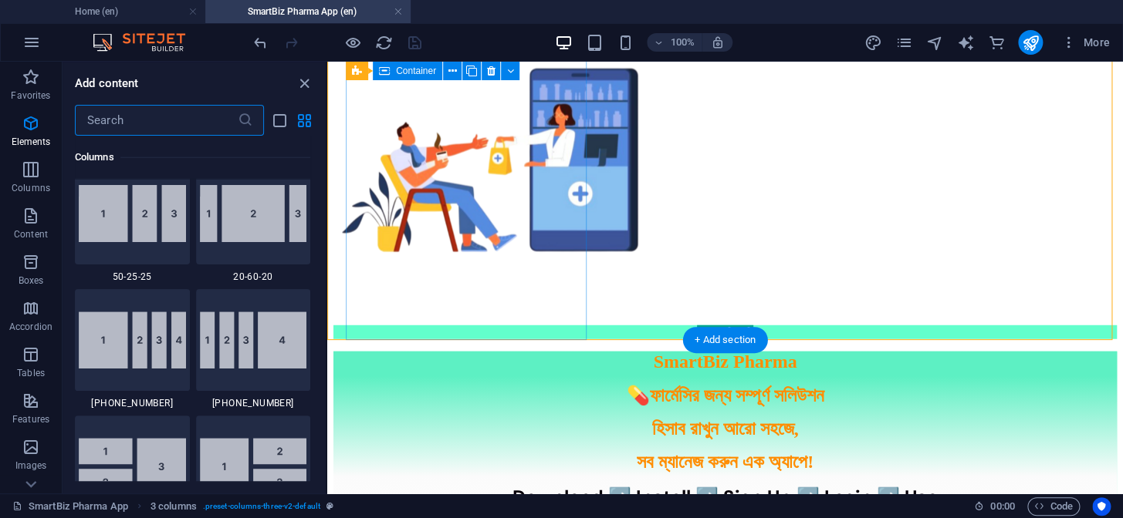
scroll to position [2699, 0]
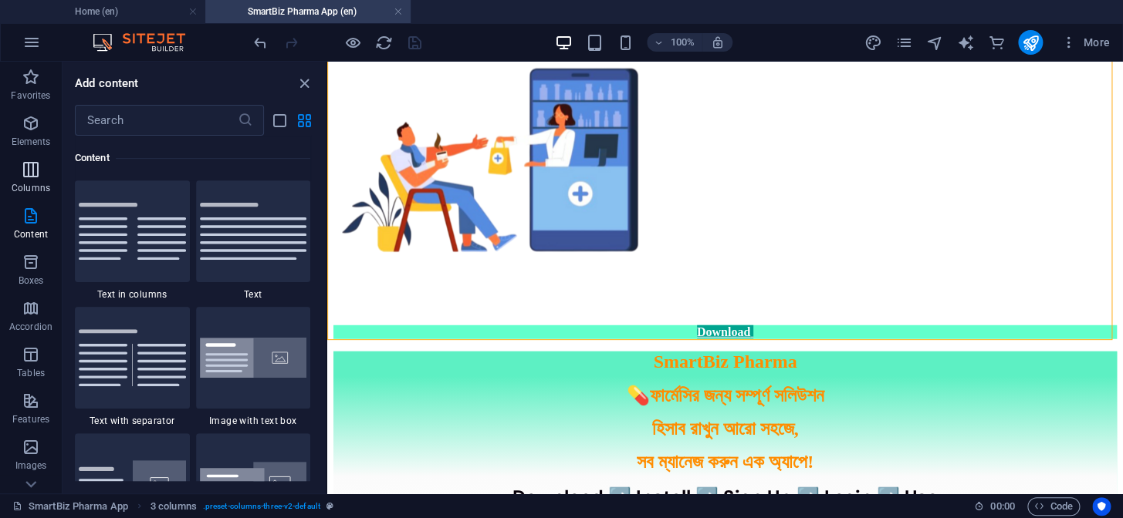
click at [31, 173] on icon "button" at bounding box center [31, 169] width 19 height 19
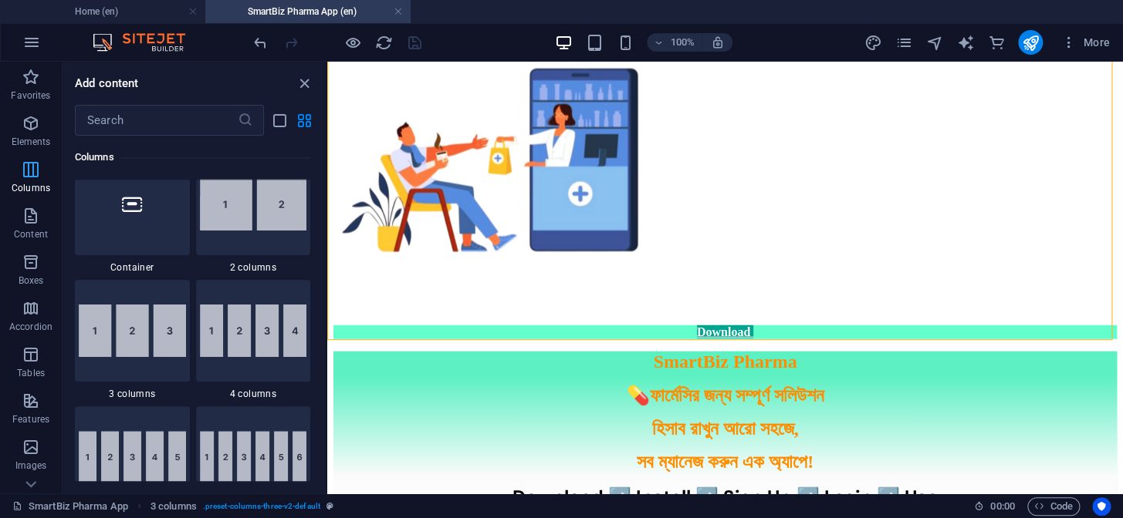
scroll to position [764, 0]
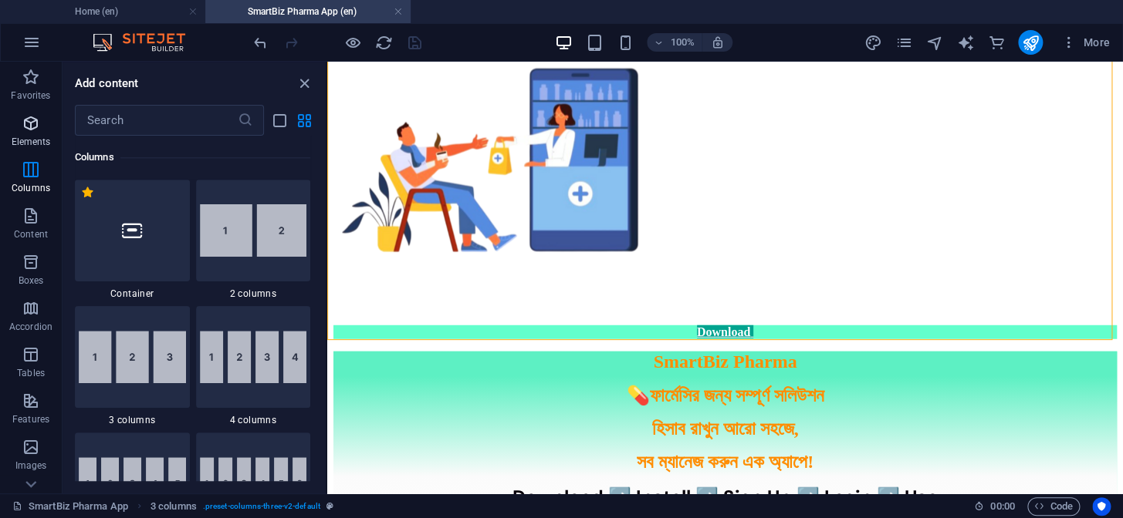
click at [25, 127] on icon "button" at bounding box center [31, 123] width 19 height 19
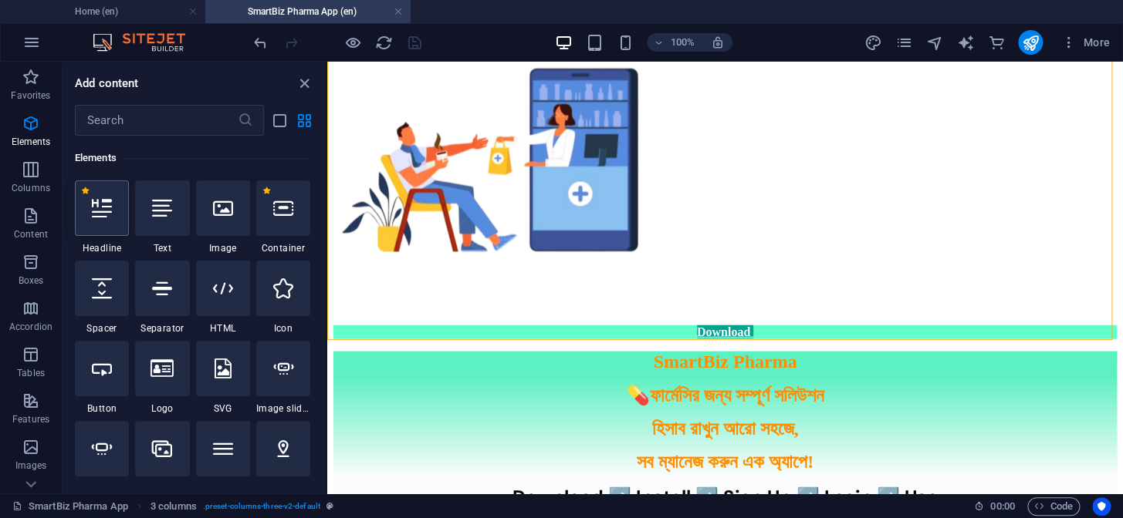
scroll to position [164, 0]
click at [103, 292] on icon at bounding box center [102, 289] width 20 height 20
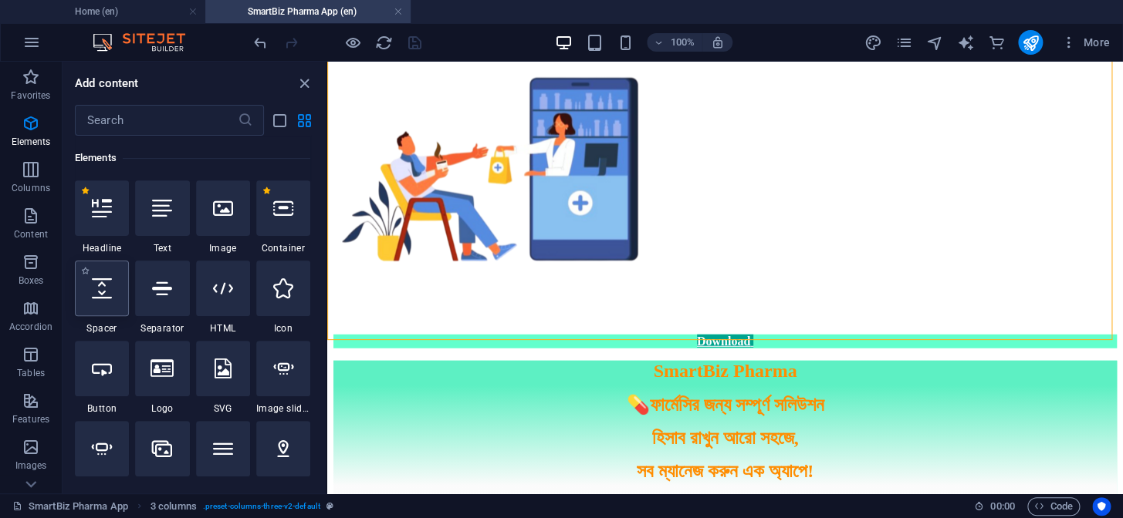
select select "px"
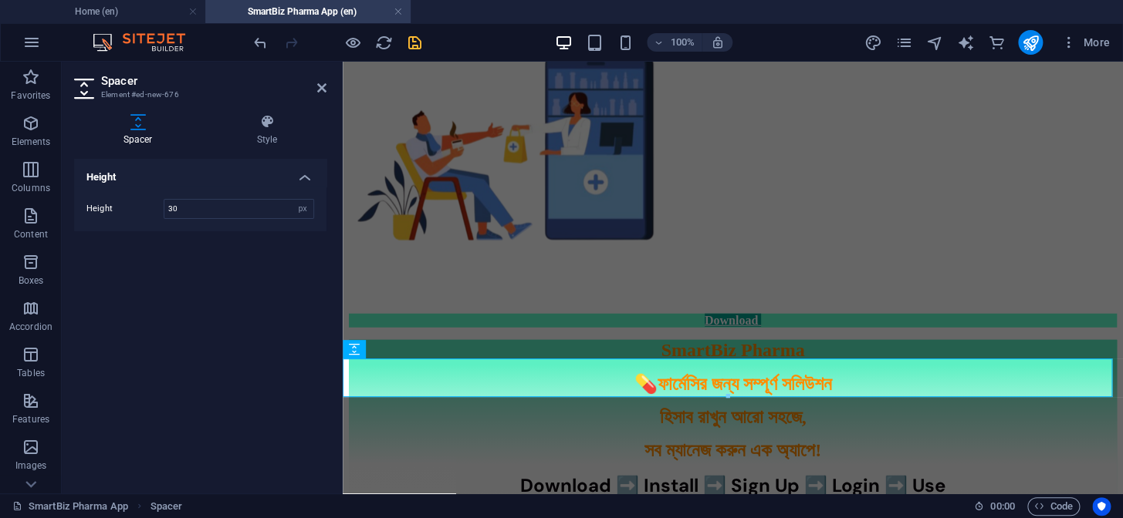
type input "30"
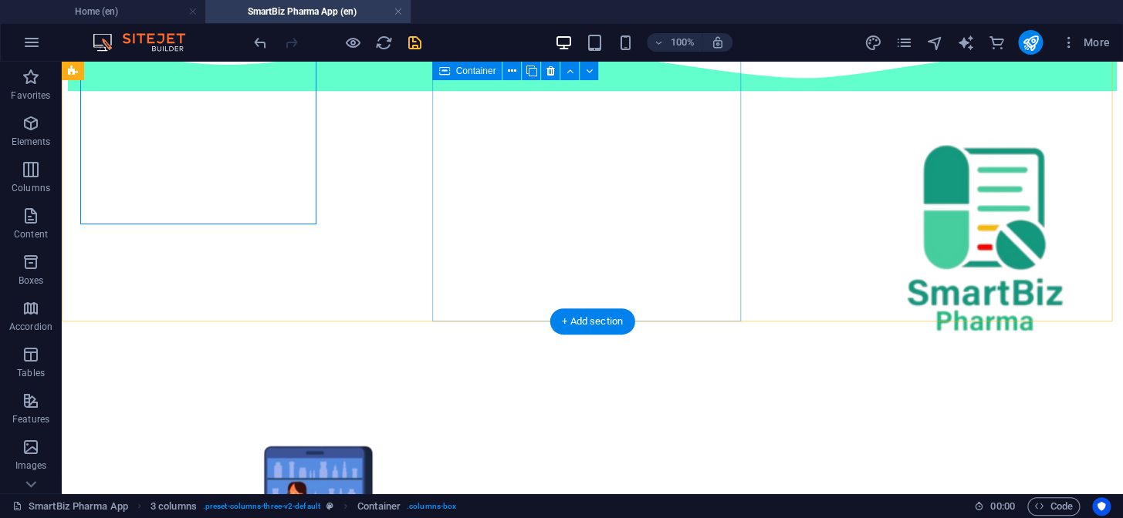
scroll to position [1720, 0]
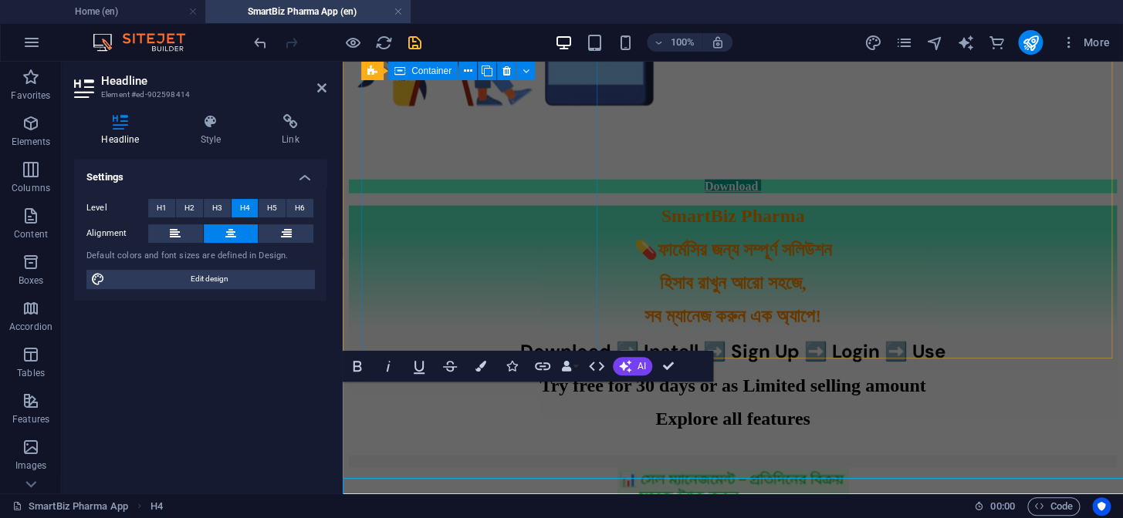
scroll to position [1586, 0]
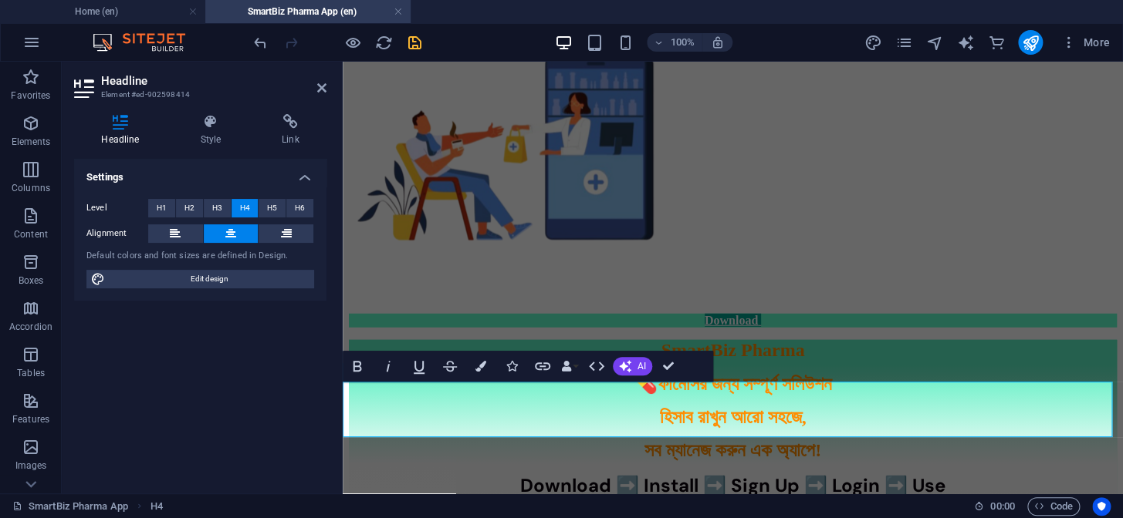
drag, startPoint x: 872, startPoint y: 408, endPoint x: 441, endPoint y: 397, distance: 430.7
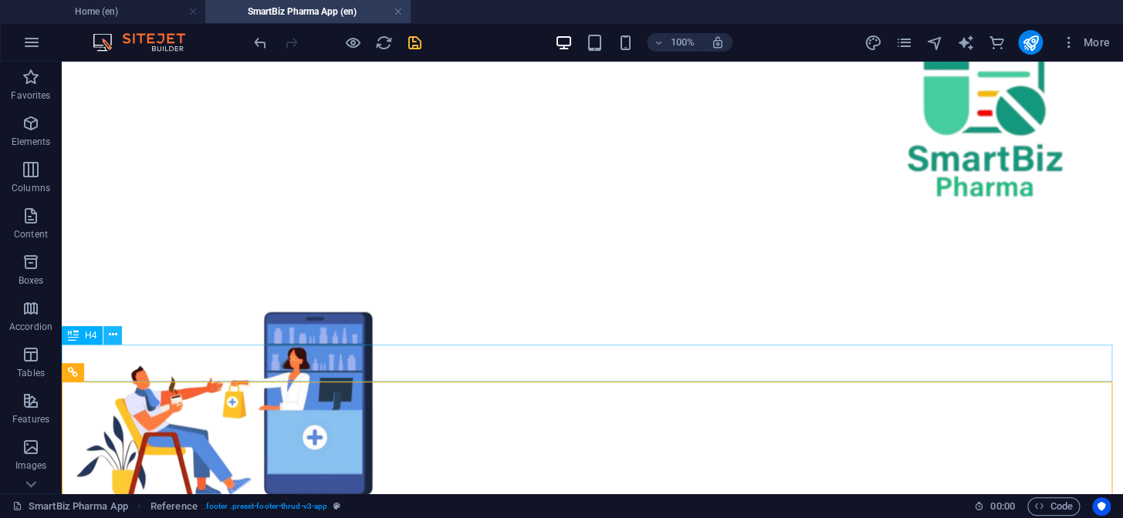
click at [110, 336] on icon at bounding box center [113, 335] width 8 height 16
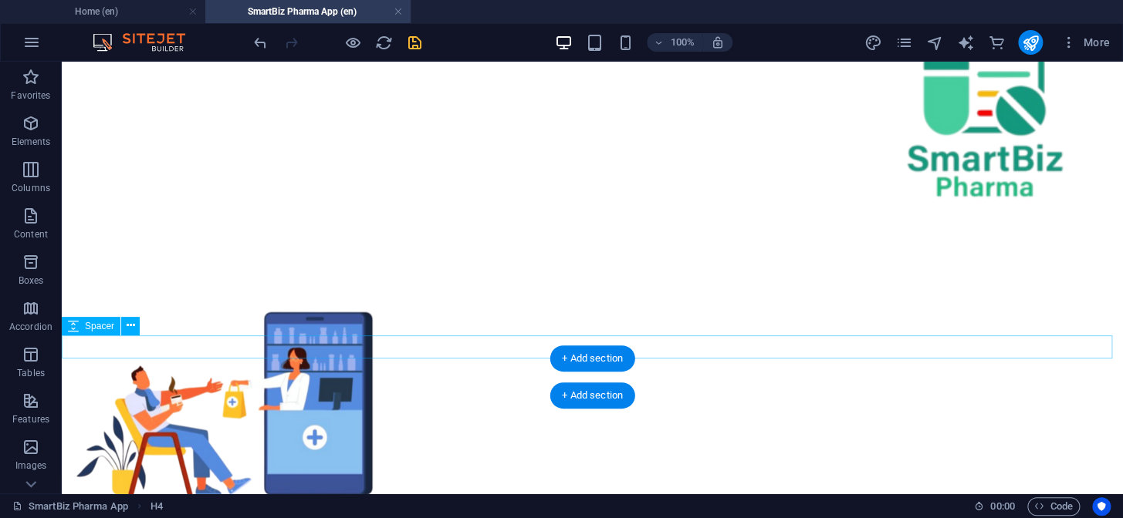
scroll to position [1705, 0]
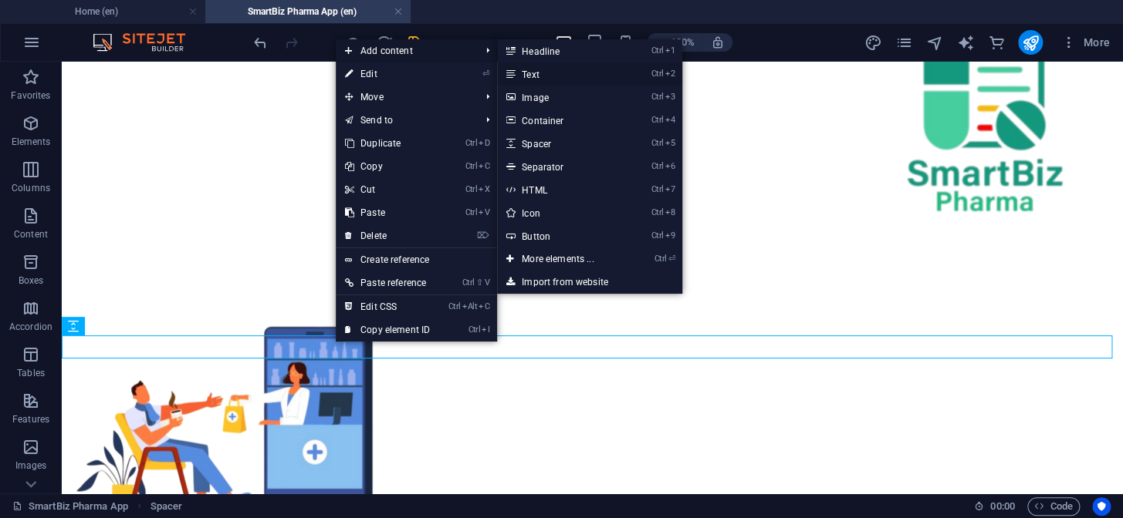
click at [542, 76] on link "Ctrl 2 Text" at bounding box center [560, 73] width 127 height 23
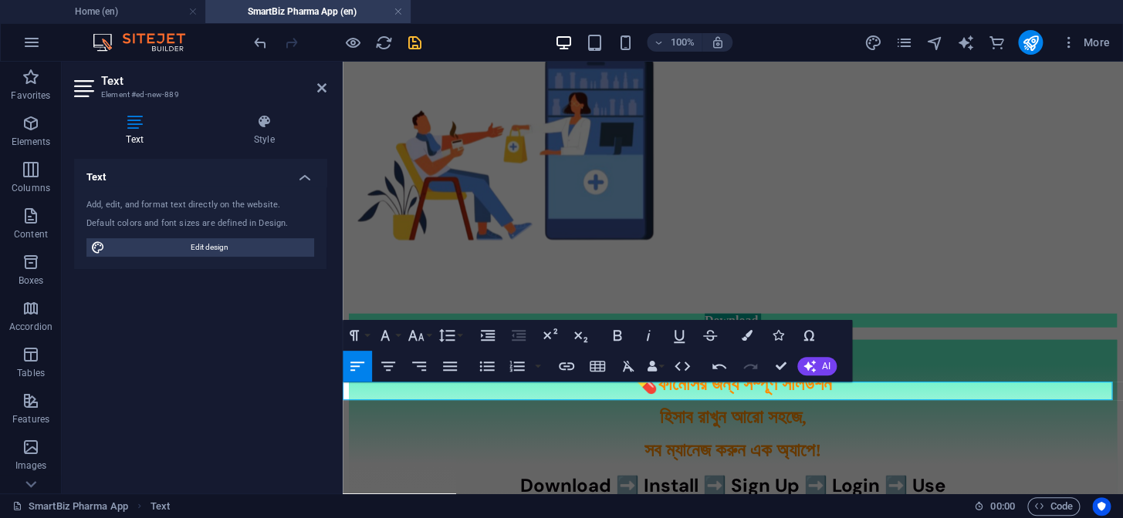
drag, startPoint x: 971, startPoint y: 386, endPoint x: 339, endPoint y: 370, distance: 632.1
click at [753, 336] on button "Colors" at bounding box center [746, 335] width 29 height 31
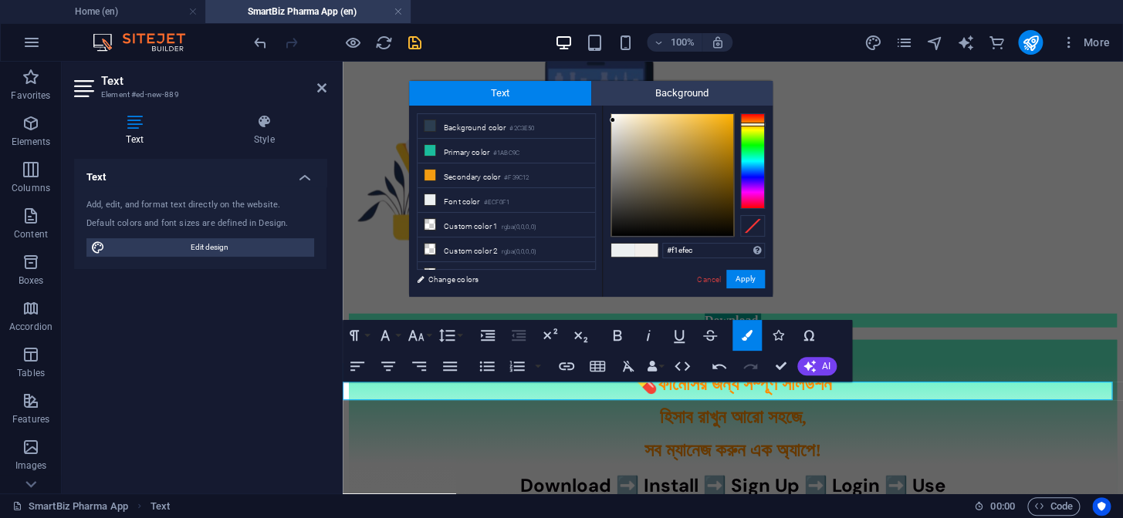
drag, startPoint x: 748, startPoint y: 147, endPoint x: 755, endPoint y: 123, distance: 24.2
click at [755, 123] on div at bounding box center [752, 161] width 25 height 96
type input "#ffa80a"
drag, startPoint x: 718, startPoint y: 125, endPoint x: 728, endPoint y: 110, distance: 18.0
click at [728, 114] on div at bounding box center [672, 175] width 122 height 122
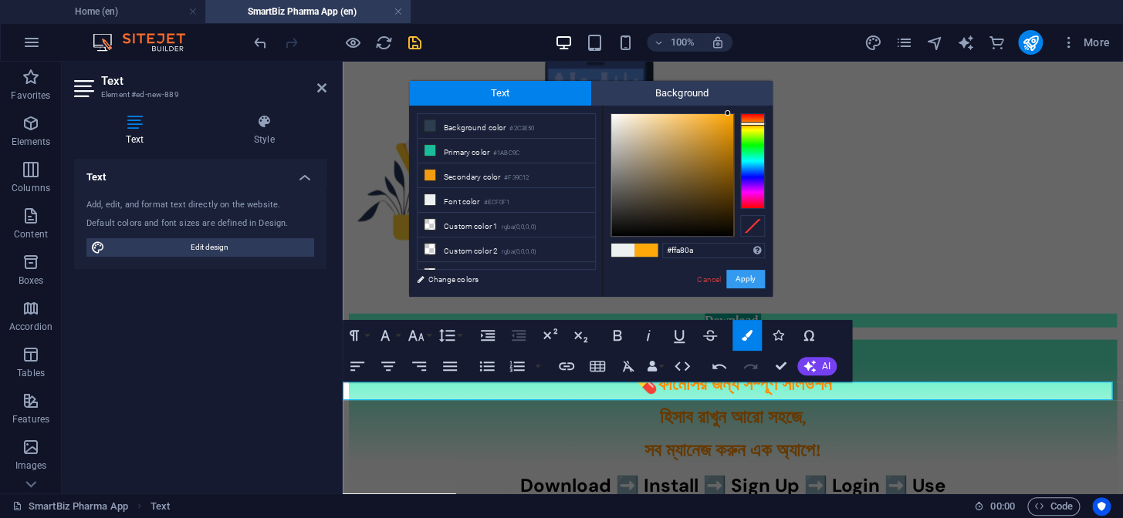
click at [735, 275] on button "Apply" at bounding box center [745, 279] width 39 height 19
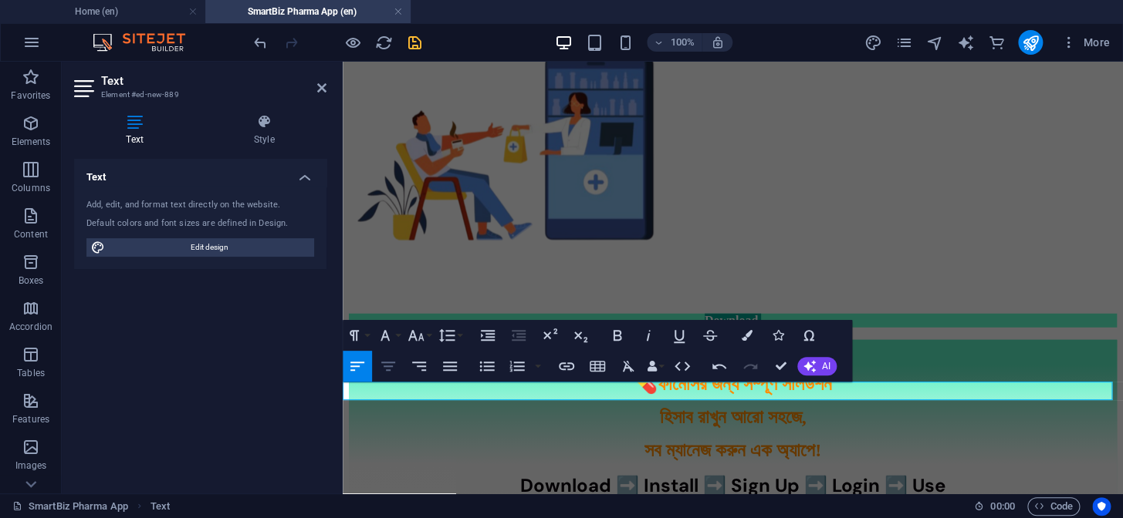
click at [383, 364] on icon "button" at bounding box center [388, 366] width 19 height 19
click at [420, 335] on icon "button" at bounding box center [416, 335] width 19 height 19
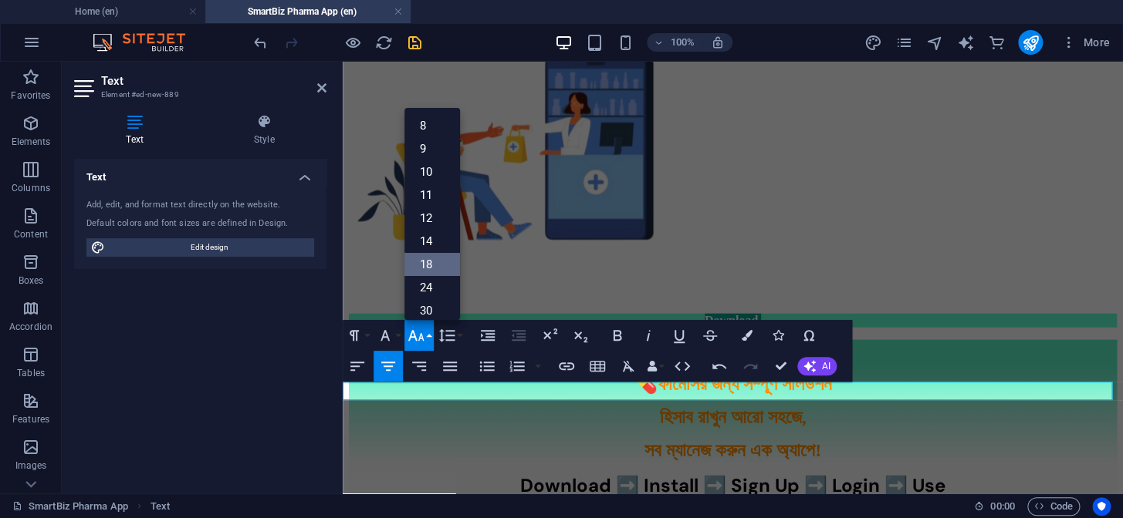
click at [428, 261] on link "18" at bounding box center [432, 264] width 56 height 23
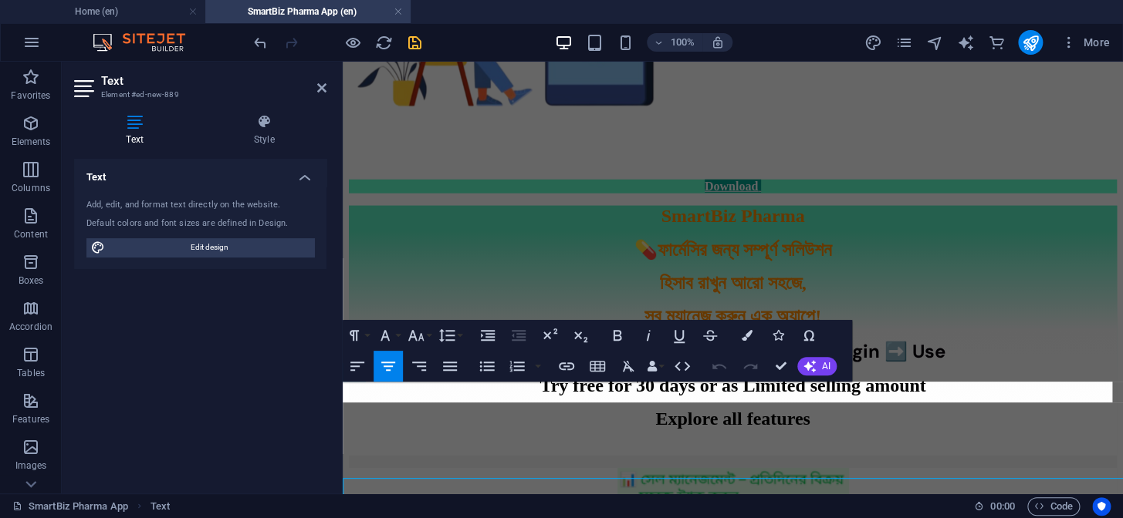
scroll to position [1586, 0]
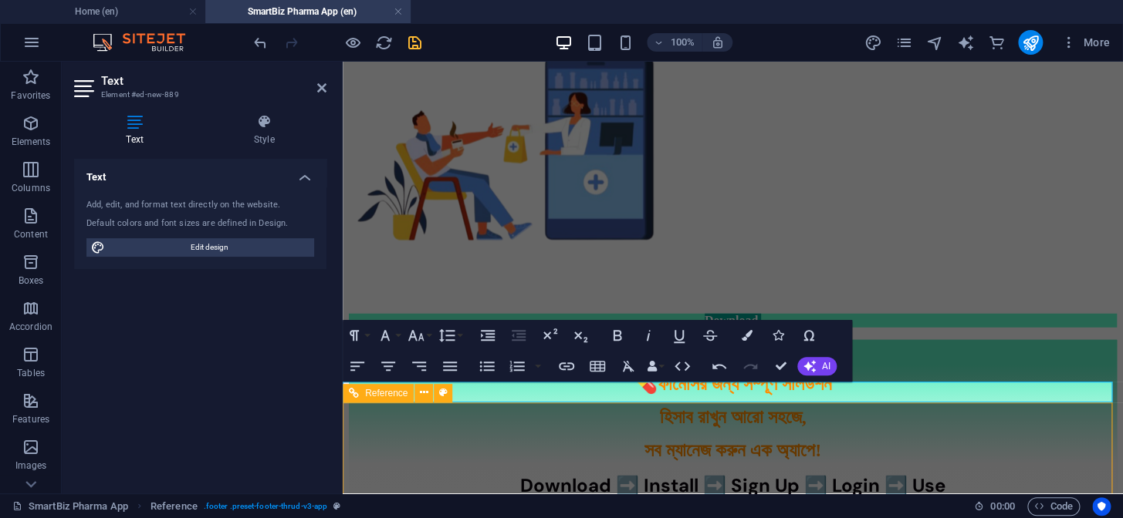
scroll to position [1720, 0]
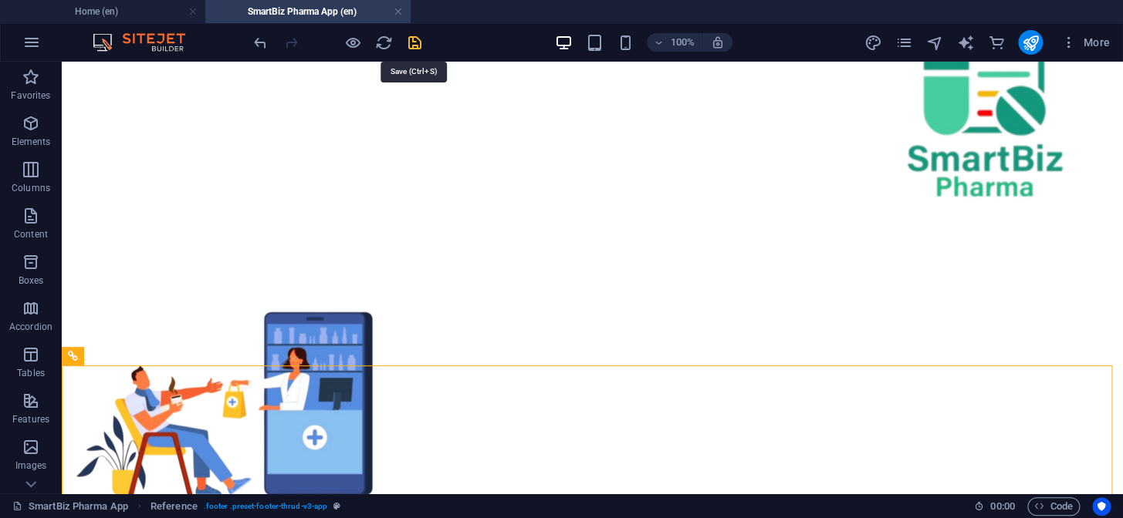
click at [420, 49] on icon "save" at bounding box center [415, 43] width 18 height 18
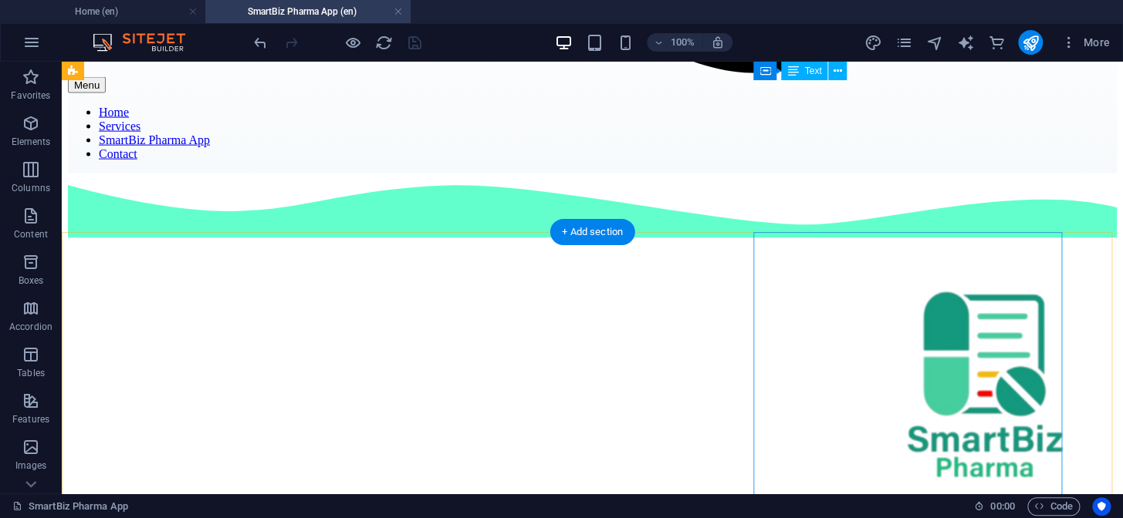
scroll to position [1369, 0]
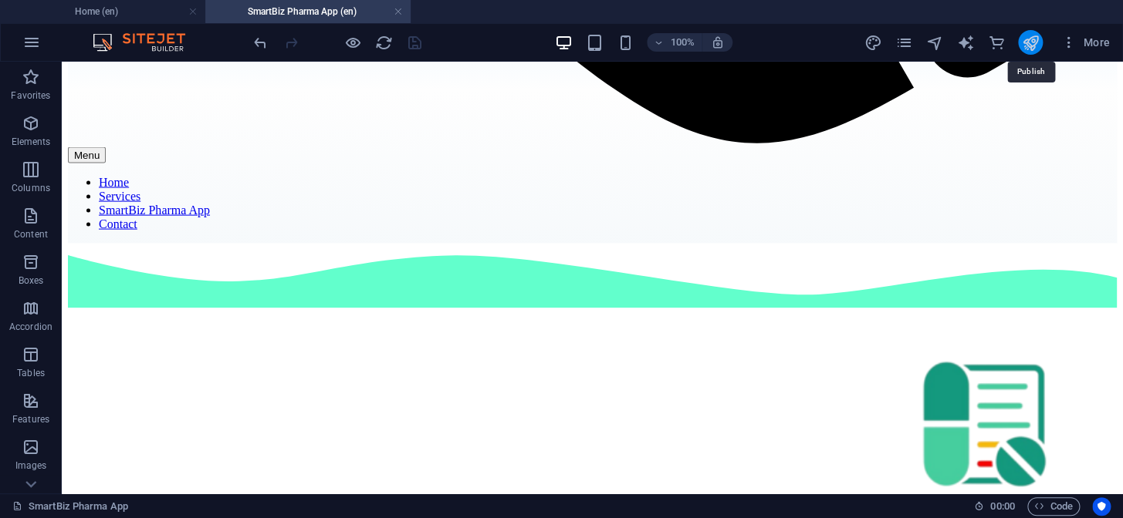
click at [1031, 46] on icon "publish" at bounding box center [1030, 43] width 18 height 18
